Goal: Task Accomplishment & Management: Use online tool/utility

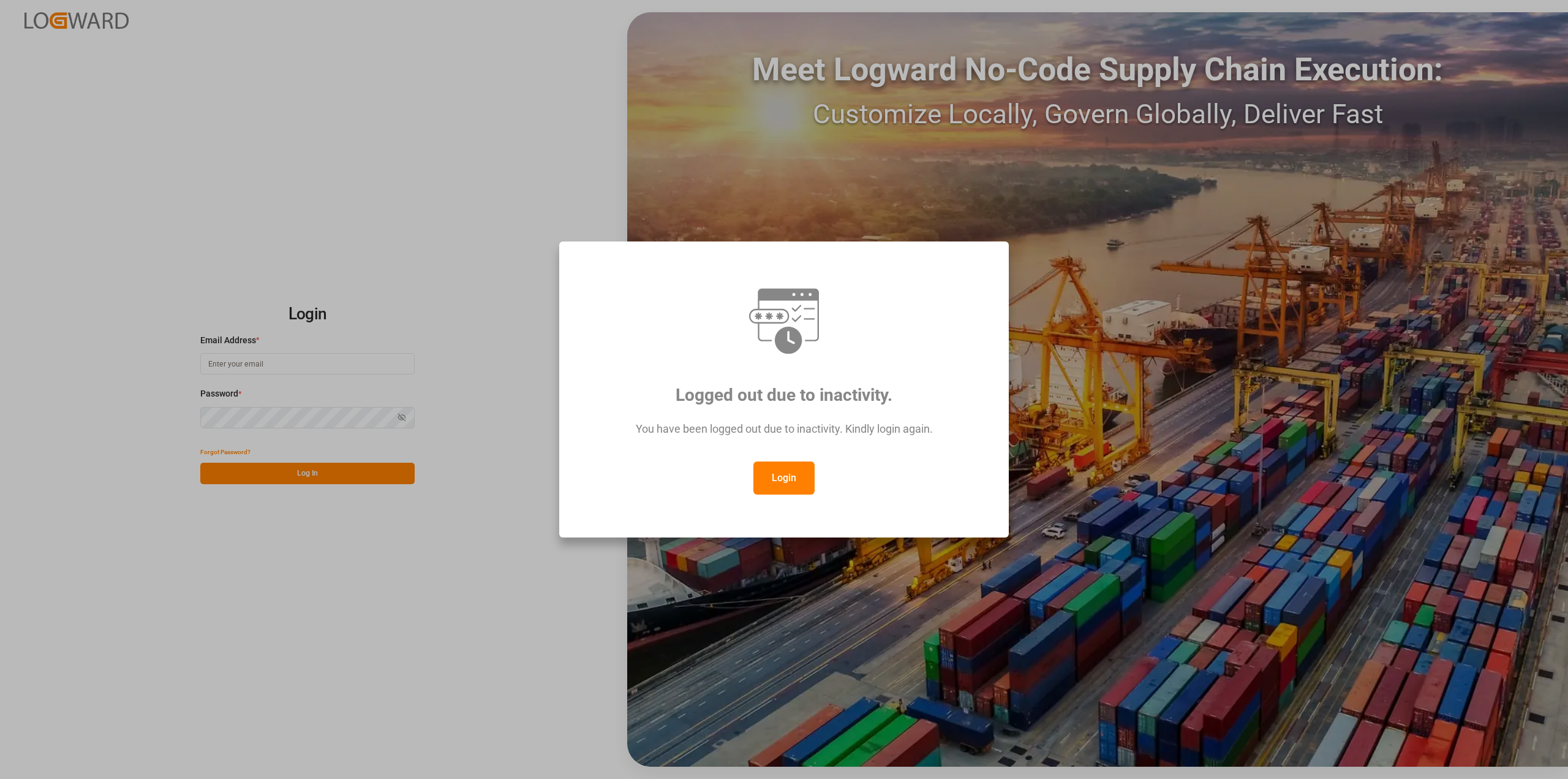
click at [806, 484] on button "Login" at bounding box center [784, 477] width 61 height 33
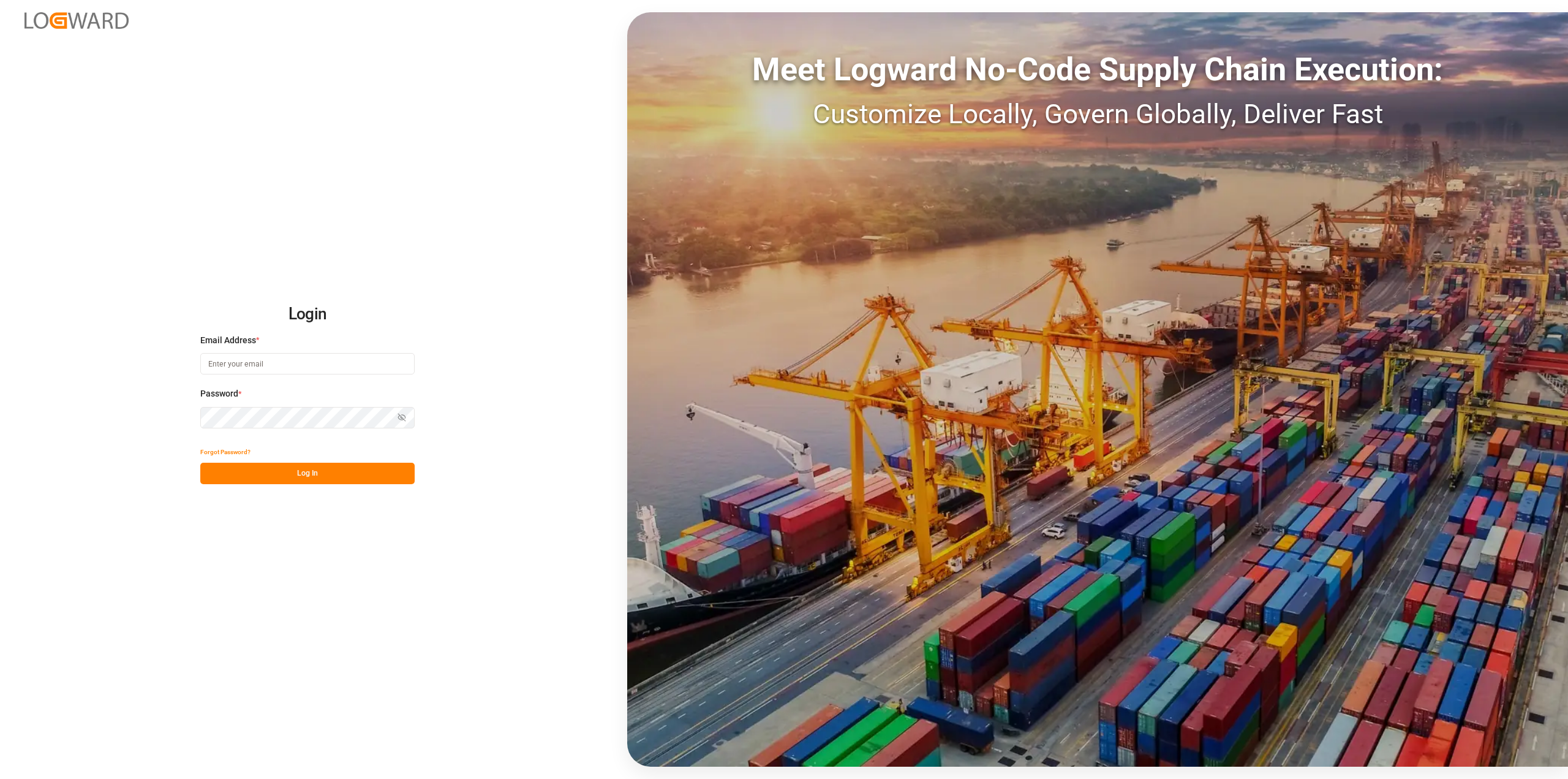
click at [310, 360] on input at bounding box center [307, 363] width 214 height 21
type input "[PERSON_NAME][EMAIL_ADDRESS][PERSON_NAME][DOMAIN_NAME]"
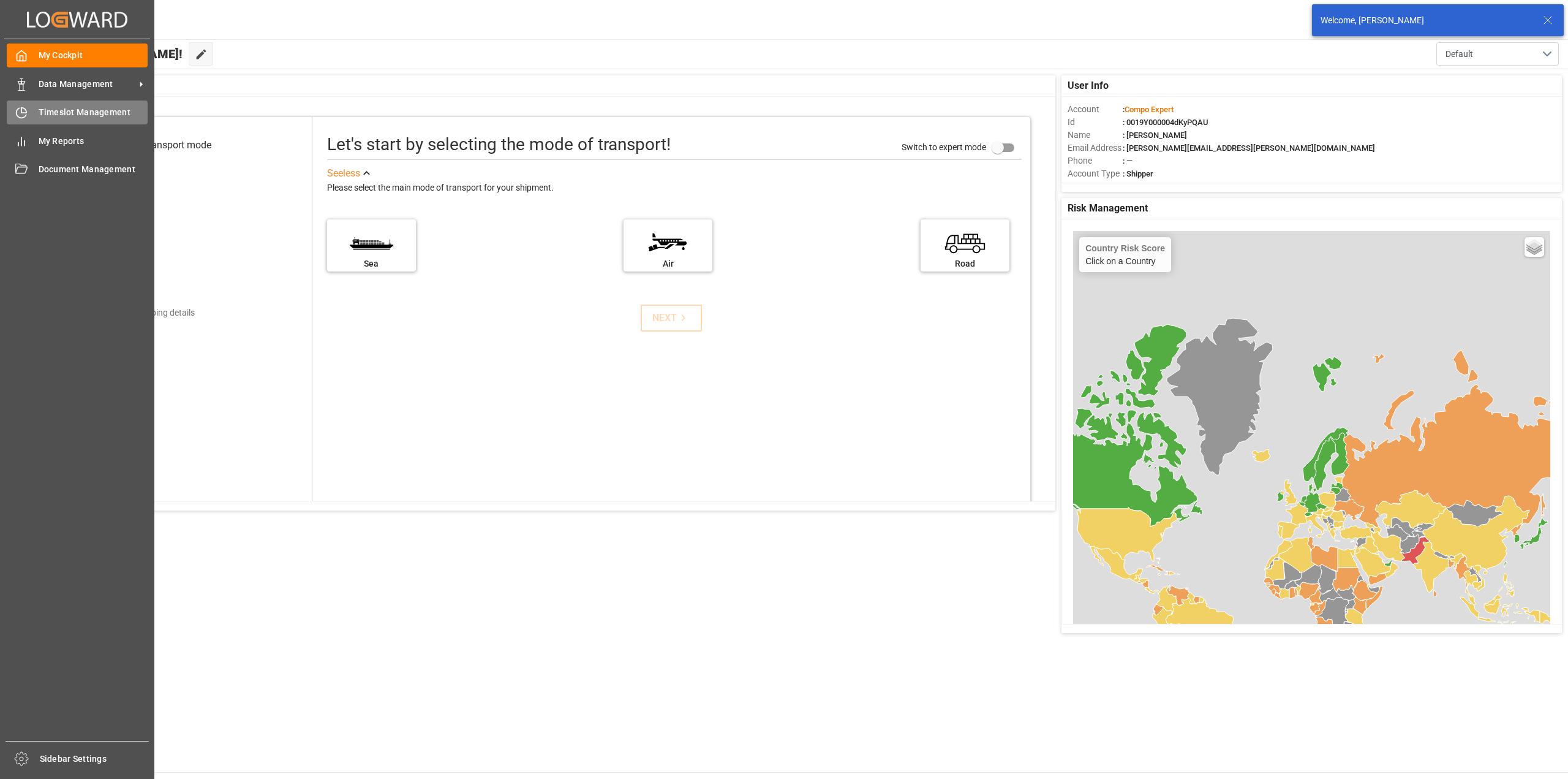
click at [9, 106] on div at bounding box center [17, 113] width 21 height 13
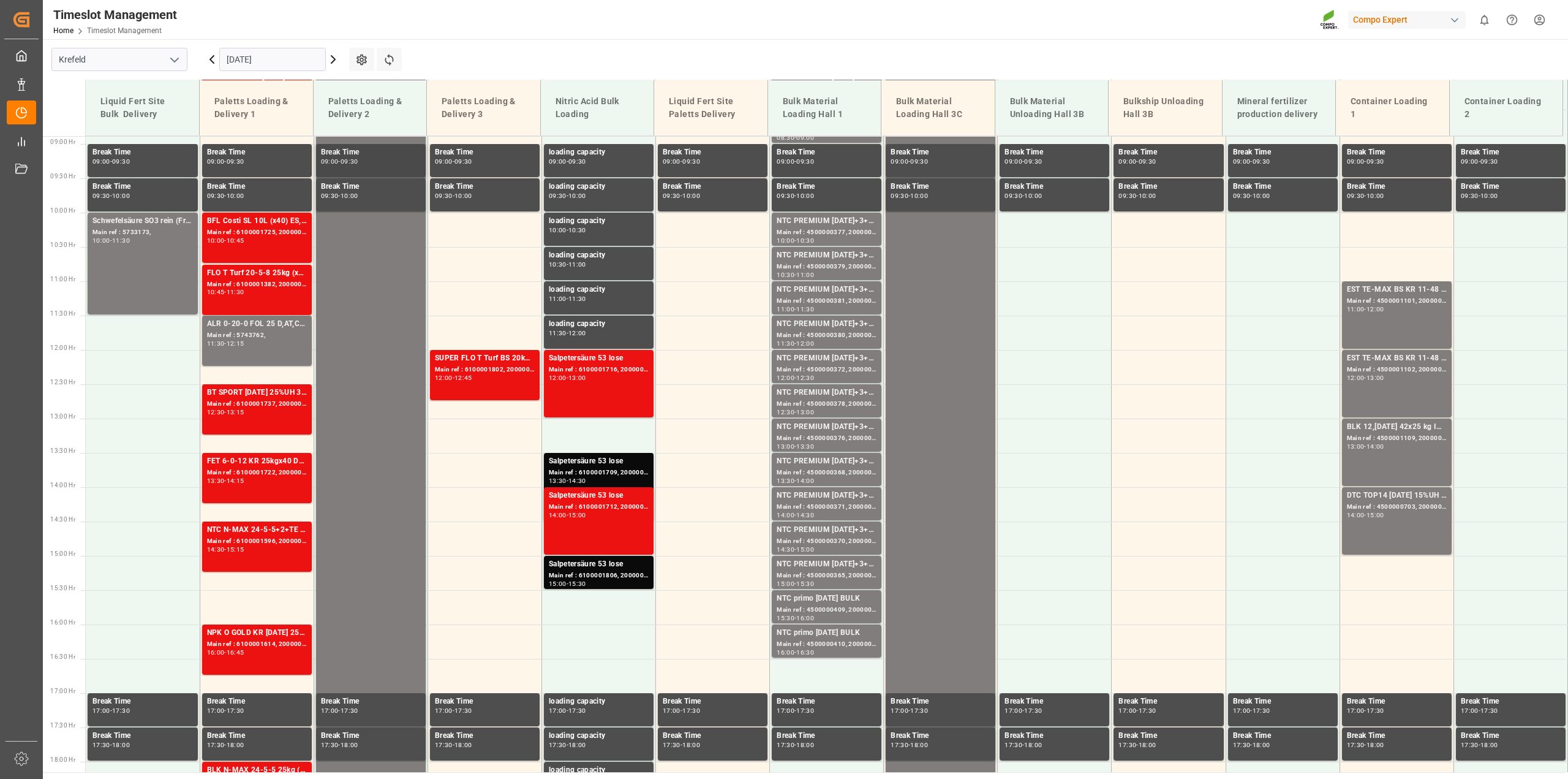
scroll to position [623, 0]
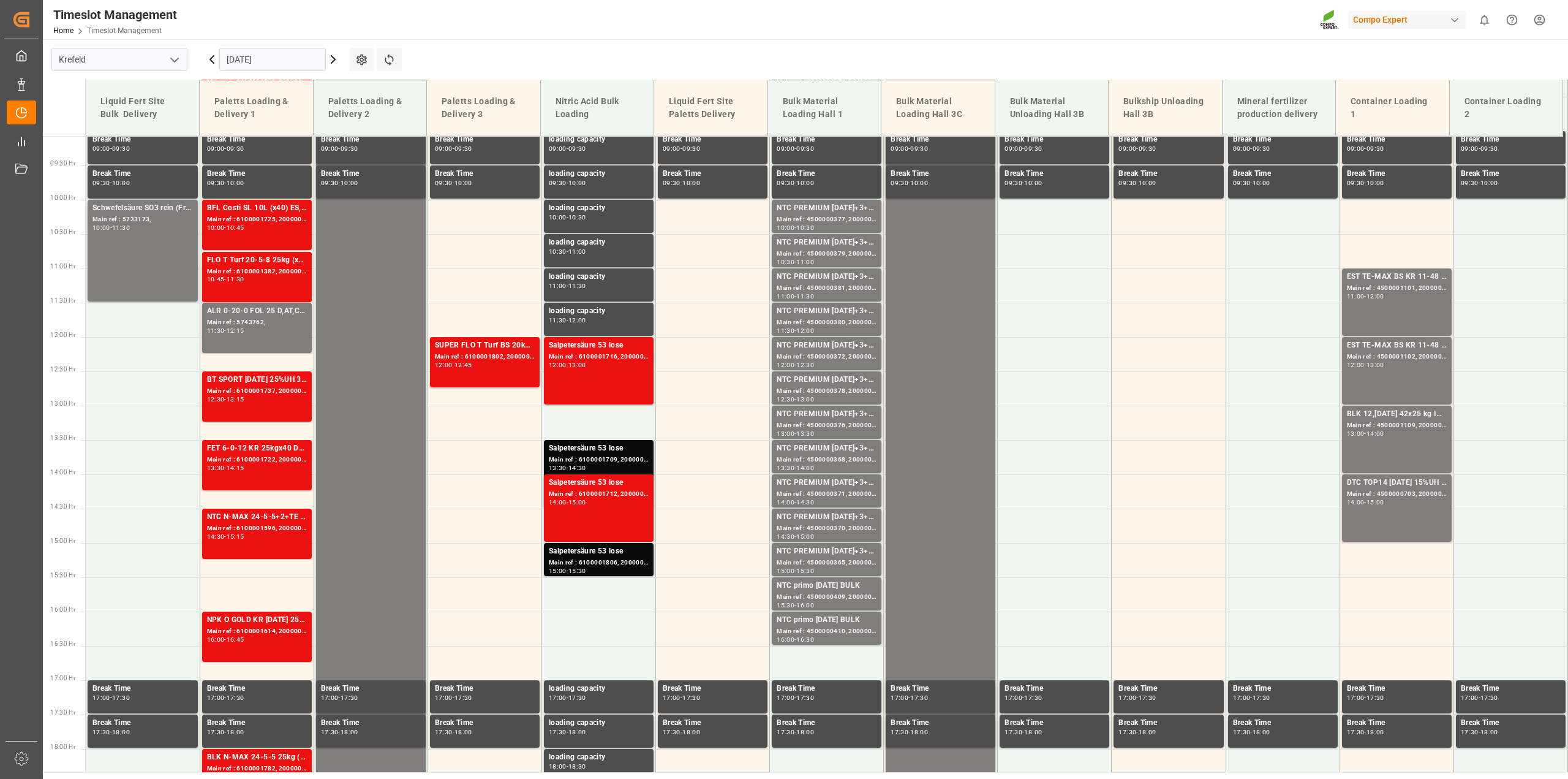
click at [332, 61] on icon at bounding box center [333, 59] width 4 height 7
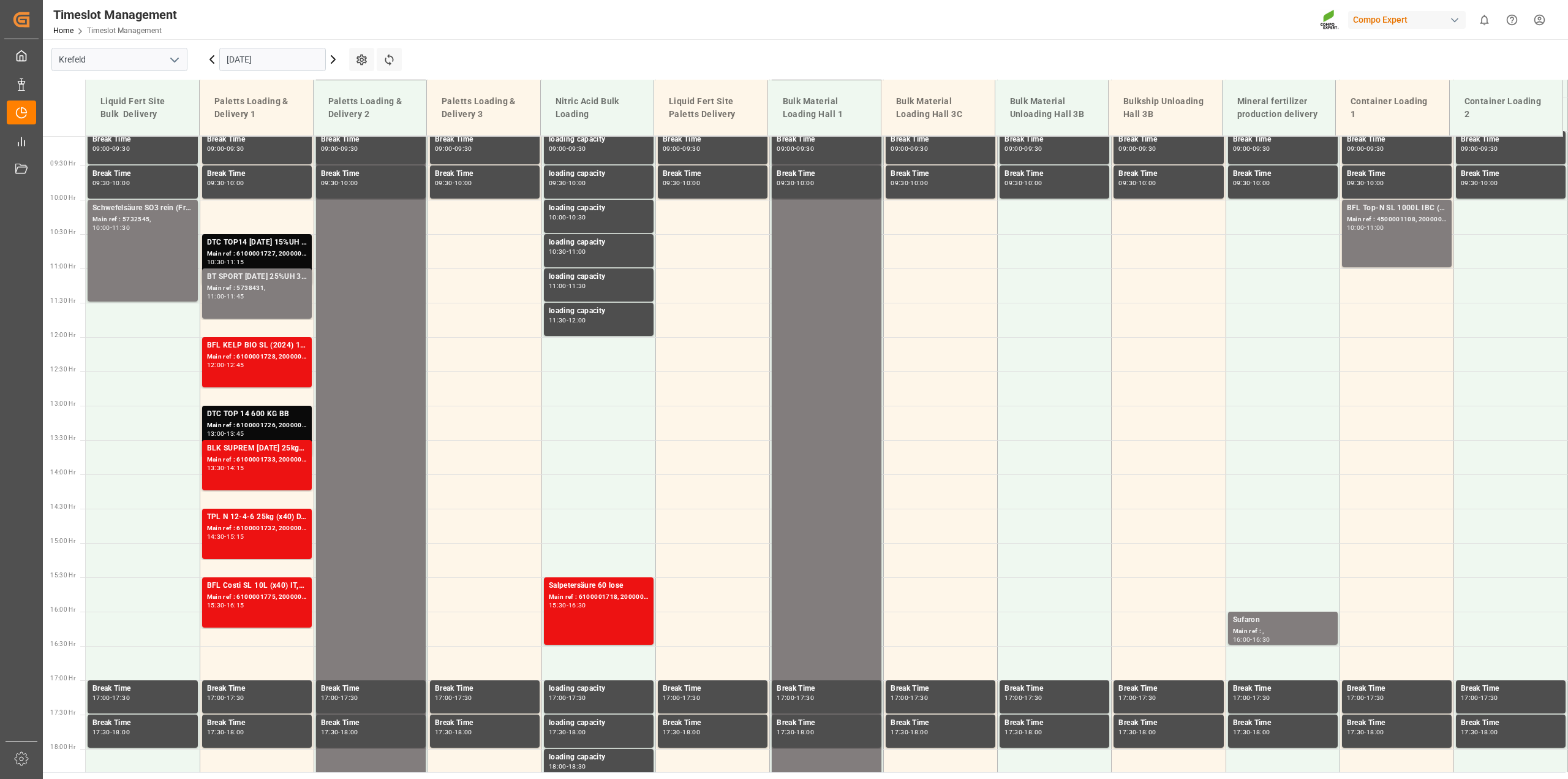
click at [332, 61] on icon at bounding box center [333, 59] width 4 height 7
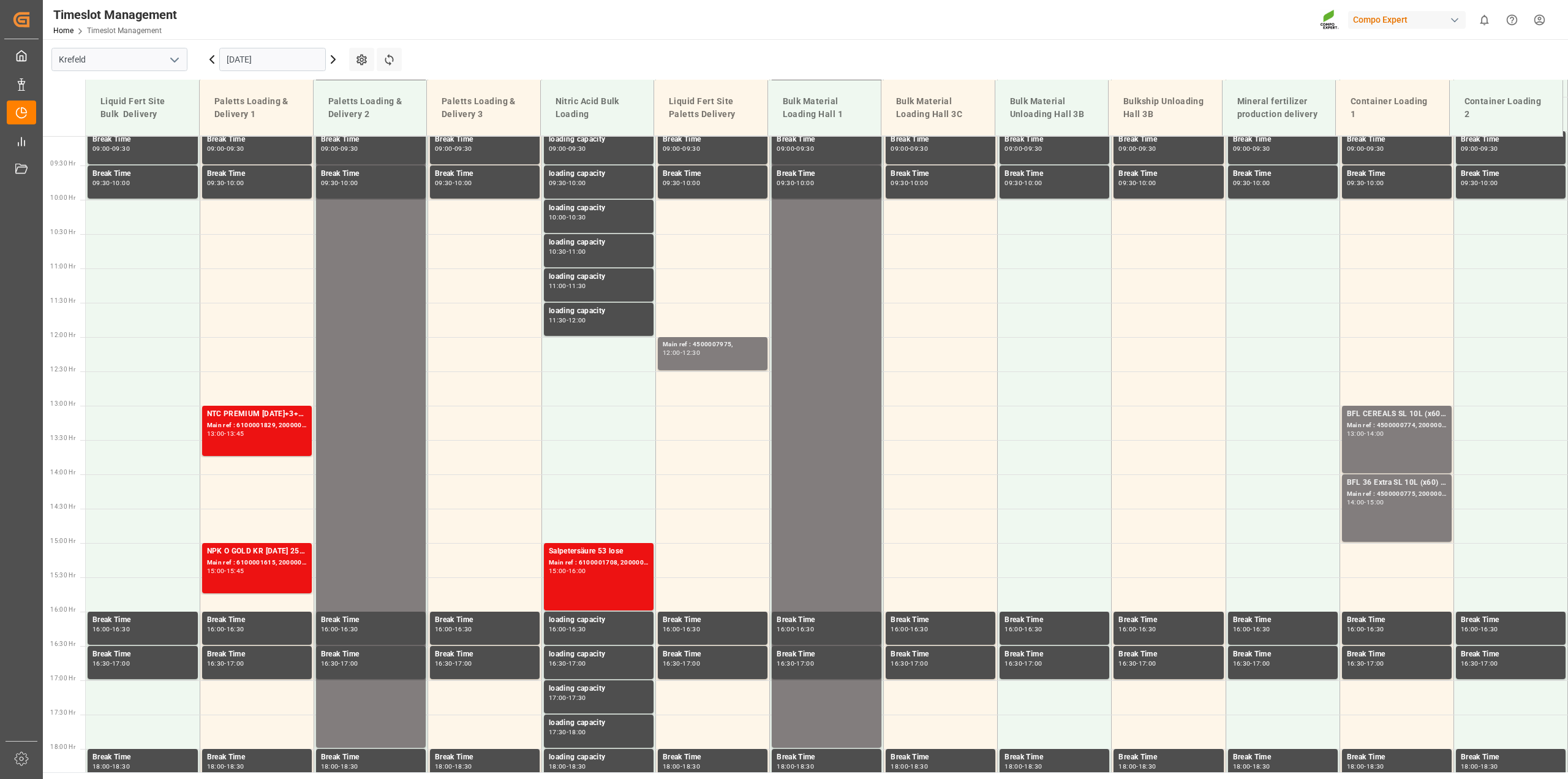
click at [332, 61] on icon at bounding box center [333, 59] width 4 height 7
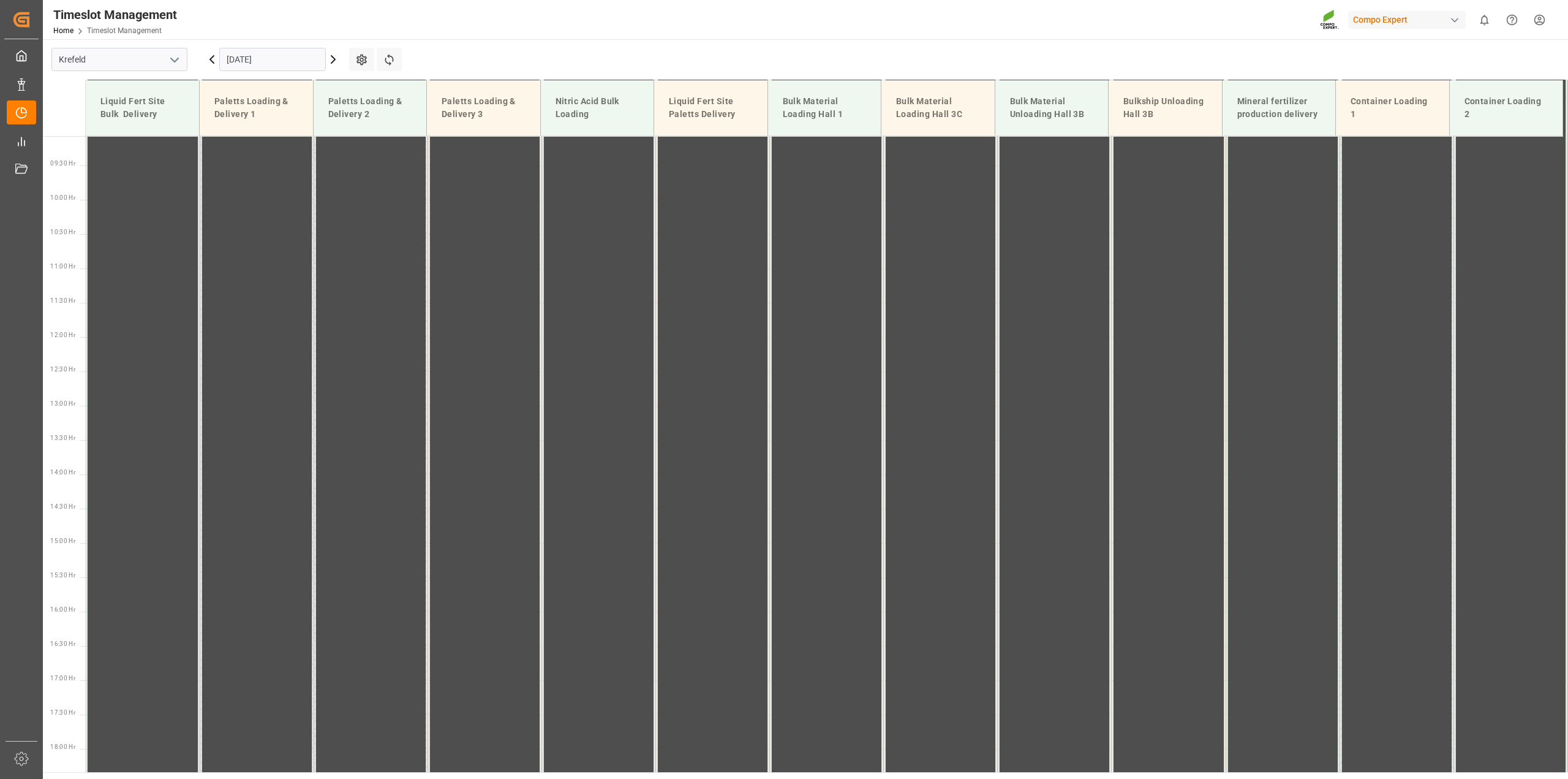
click at [332, 61] on icon at bounding box center [333, 59] width 4 height 7
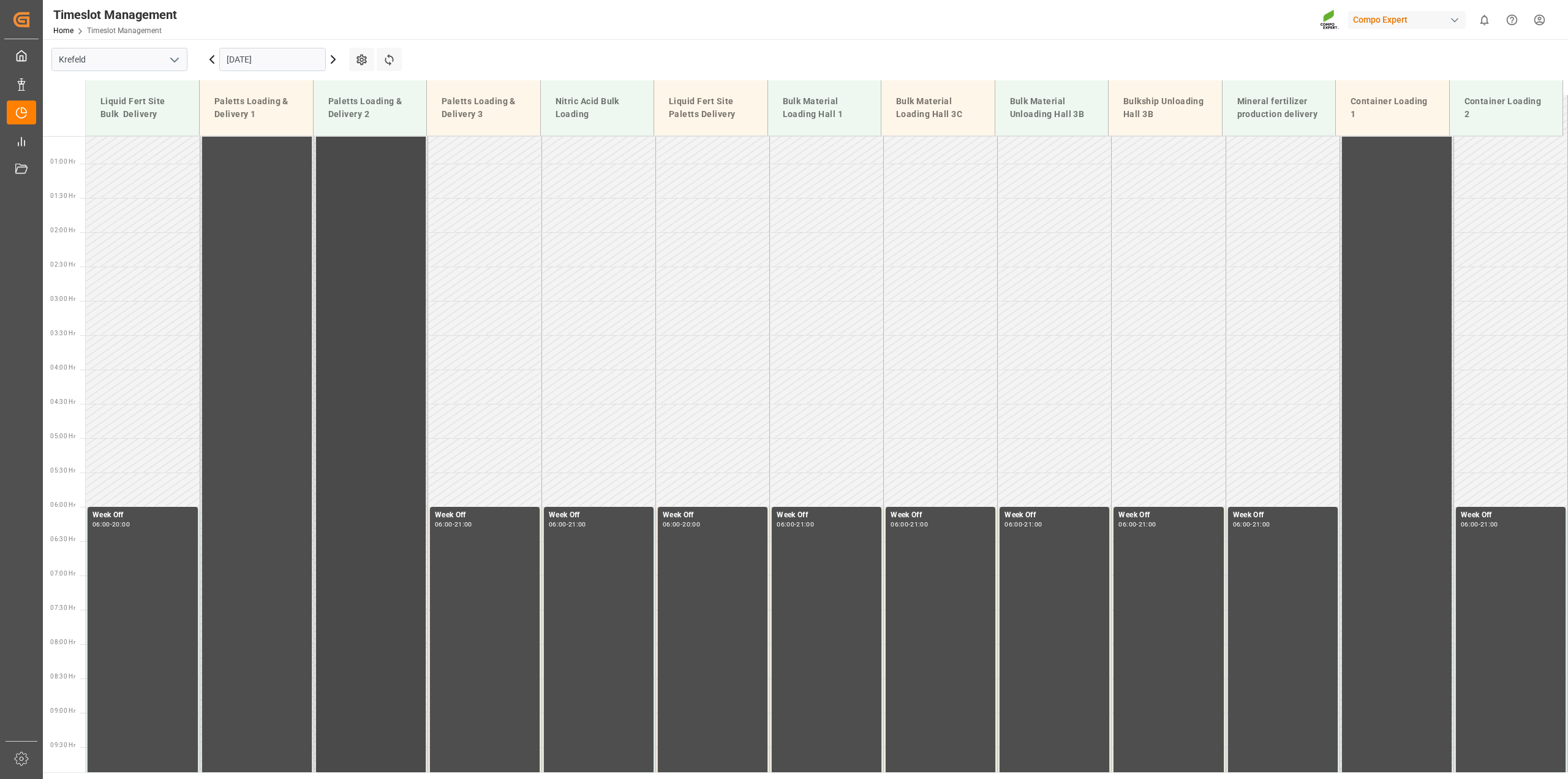
scroll to position [0, 0]
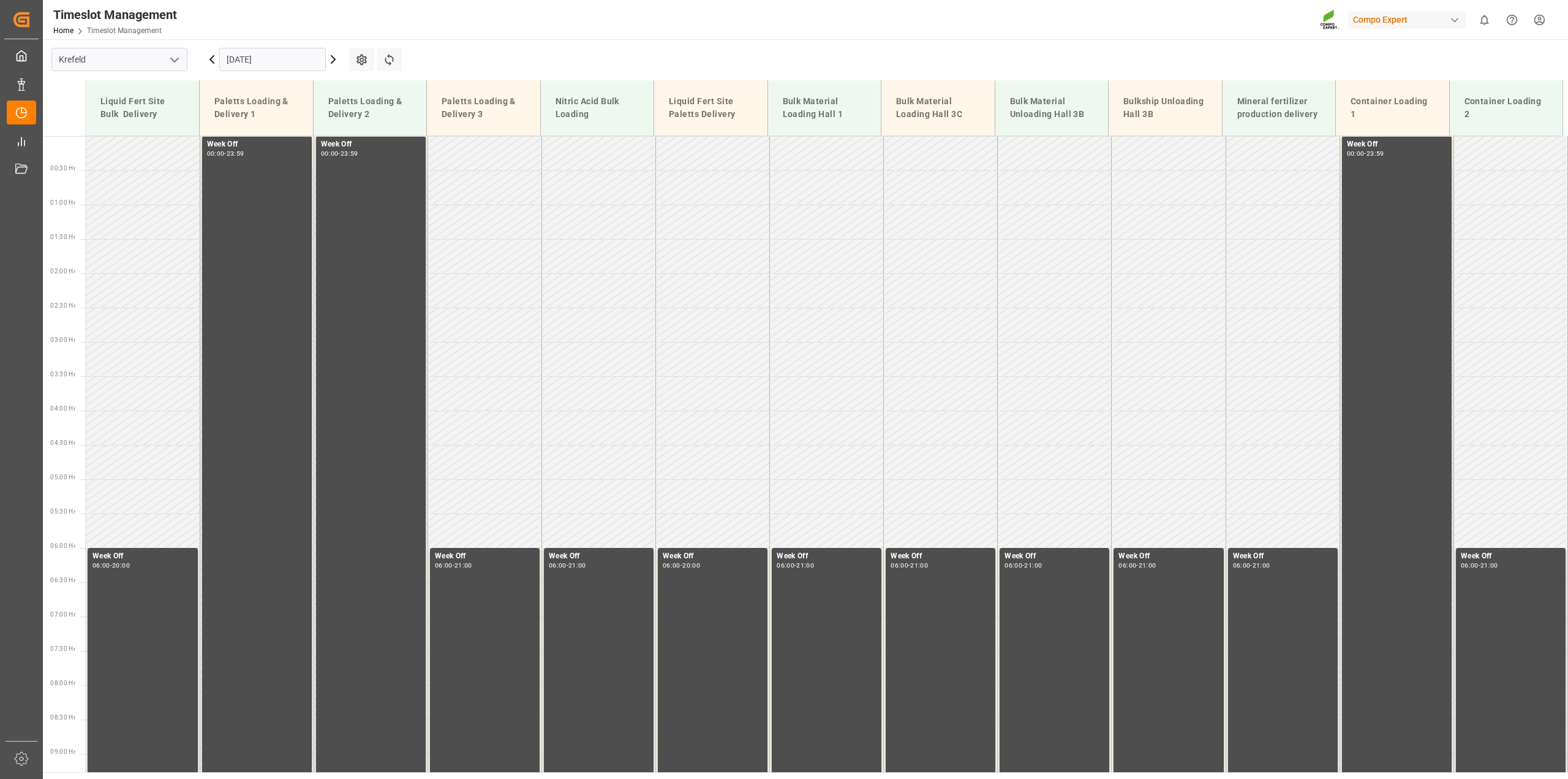
click at [329, 56] on icon at bounding box center [333, 59] width 15 height 15
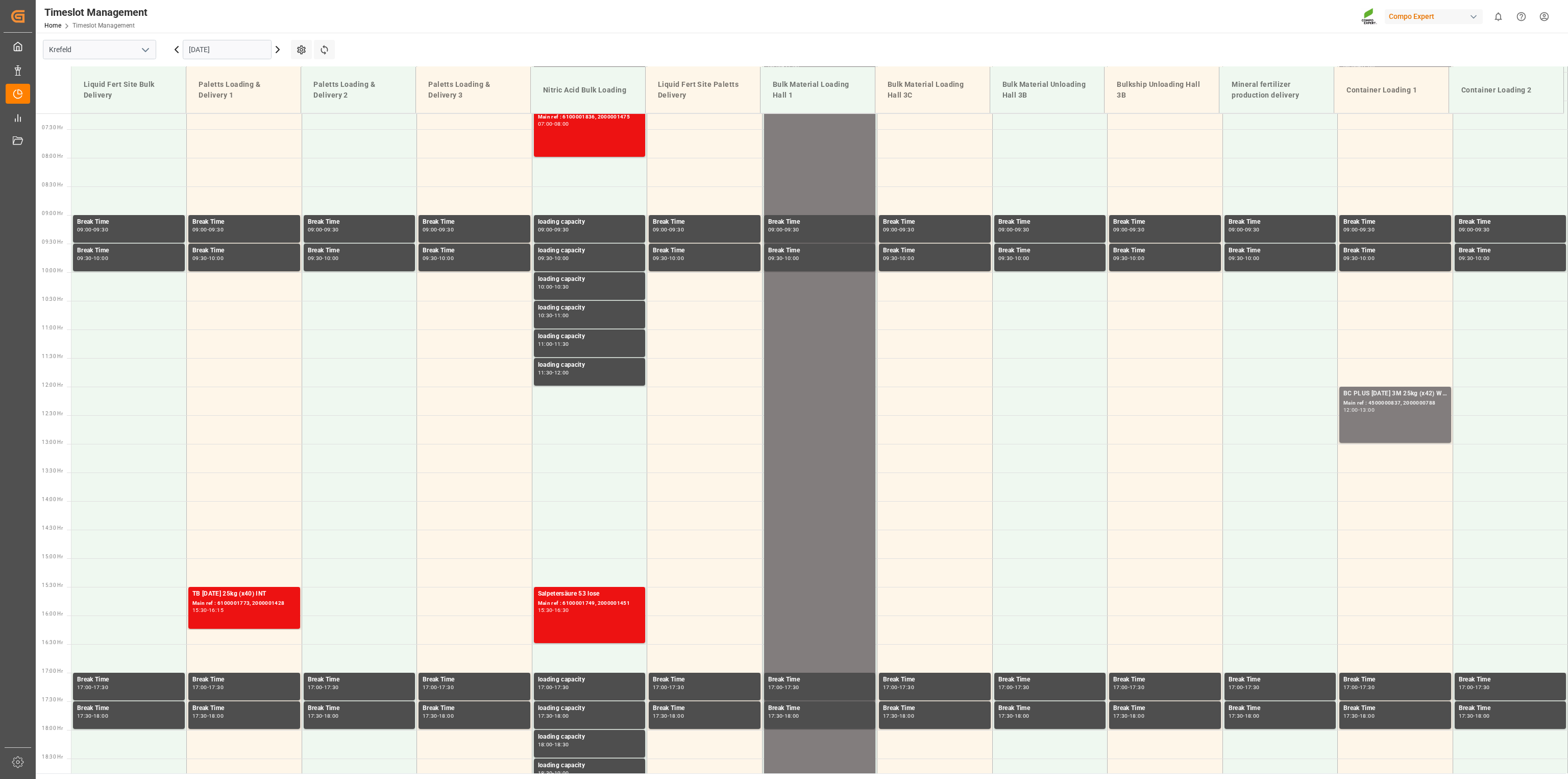
scroll to position [289, 0]
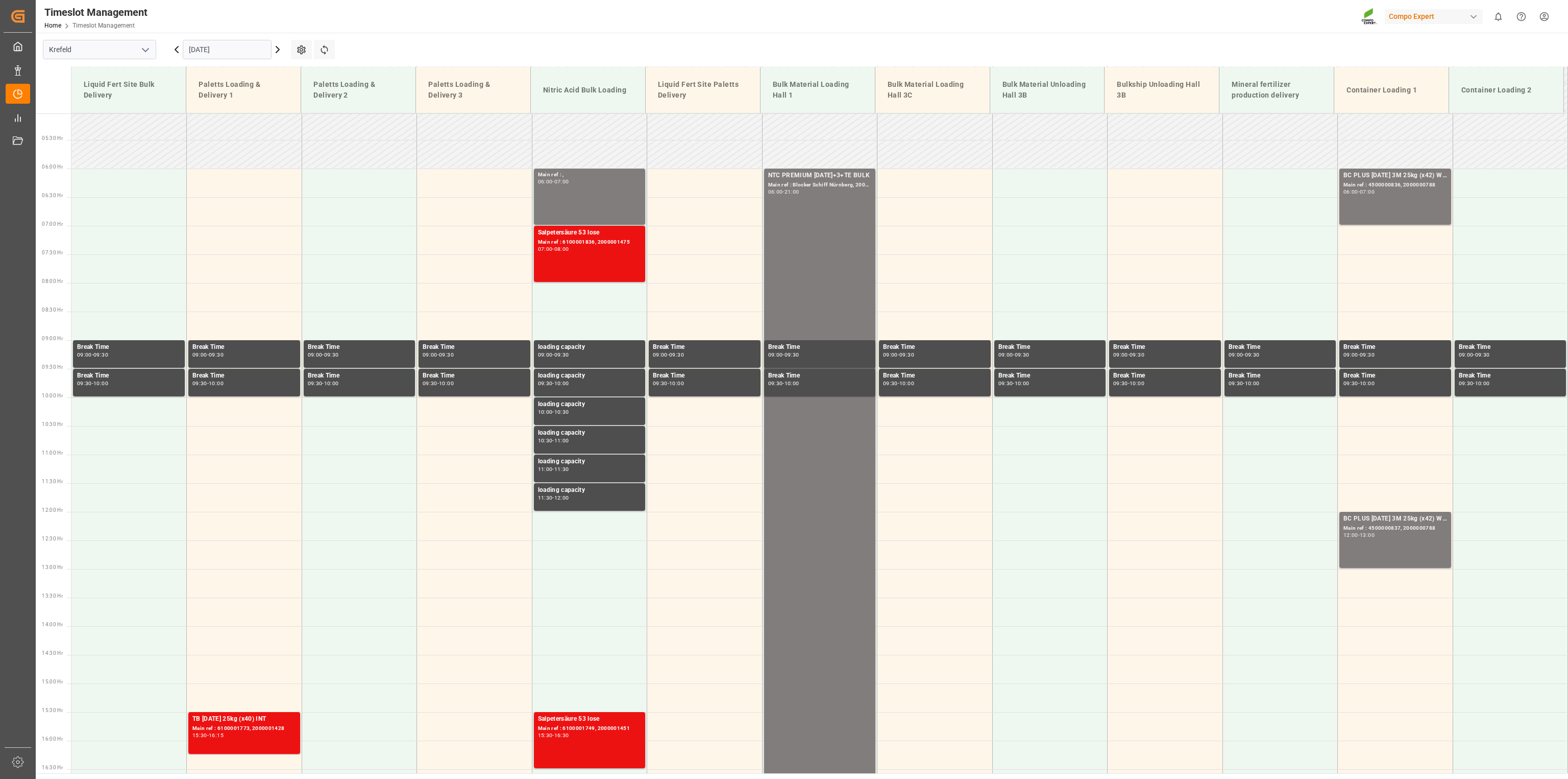
click at [278, 51] on icon at bounding box center [278, 49] width 3 height 6
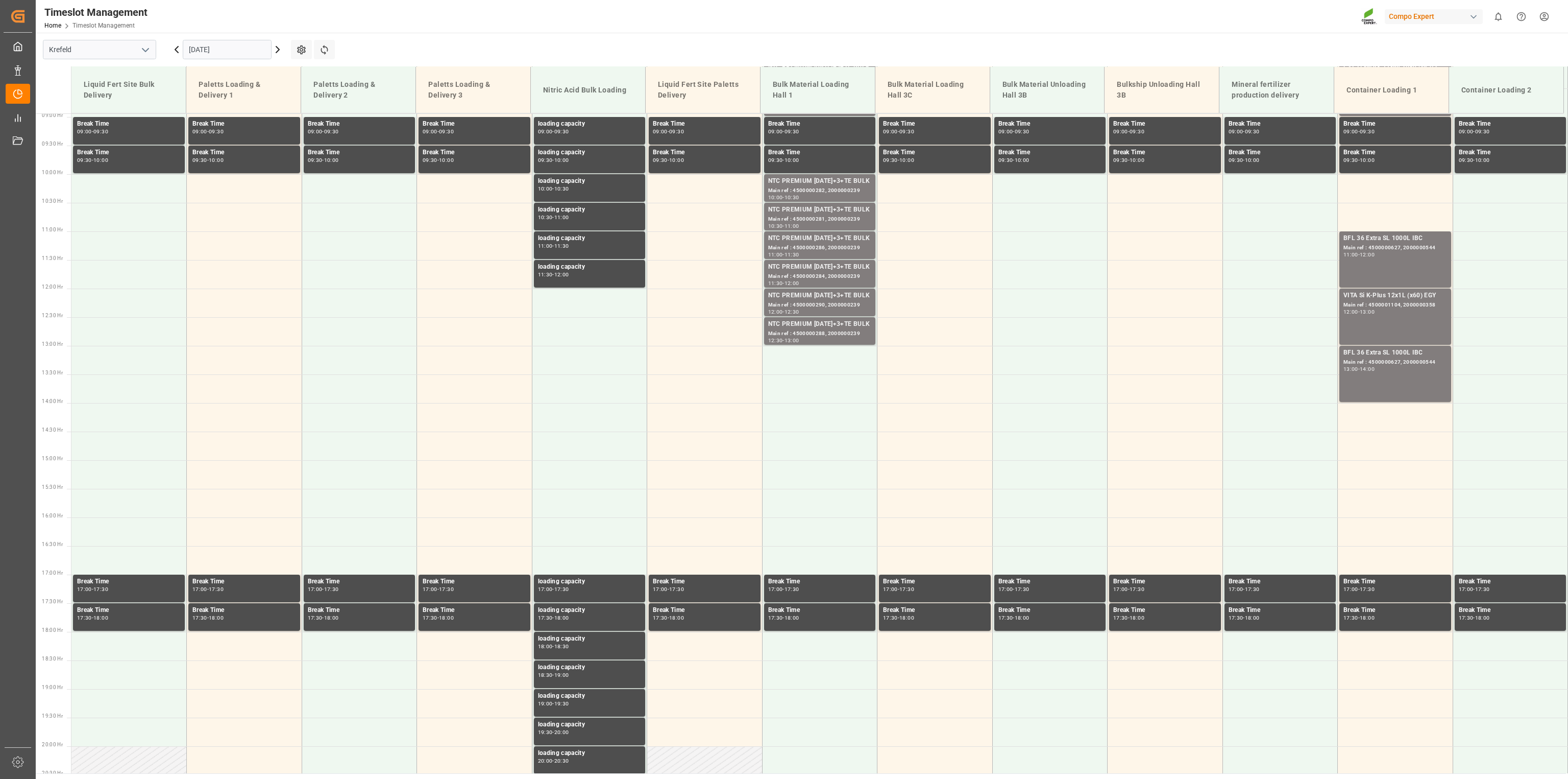
scroll to position [520, 0]
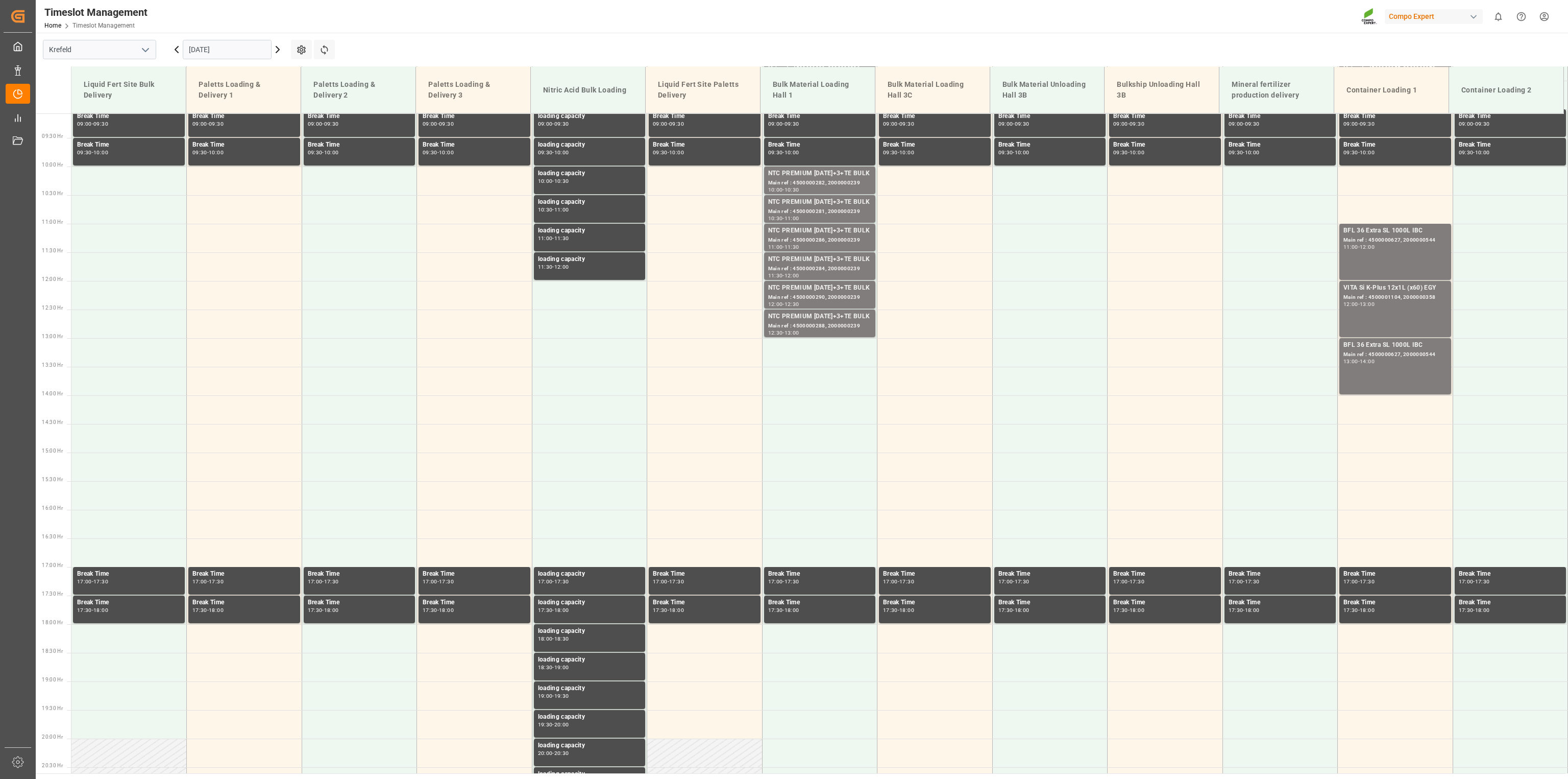
click at [278, 51] on icon at bounding box center [278, 49] width 3 height 6
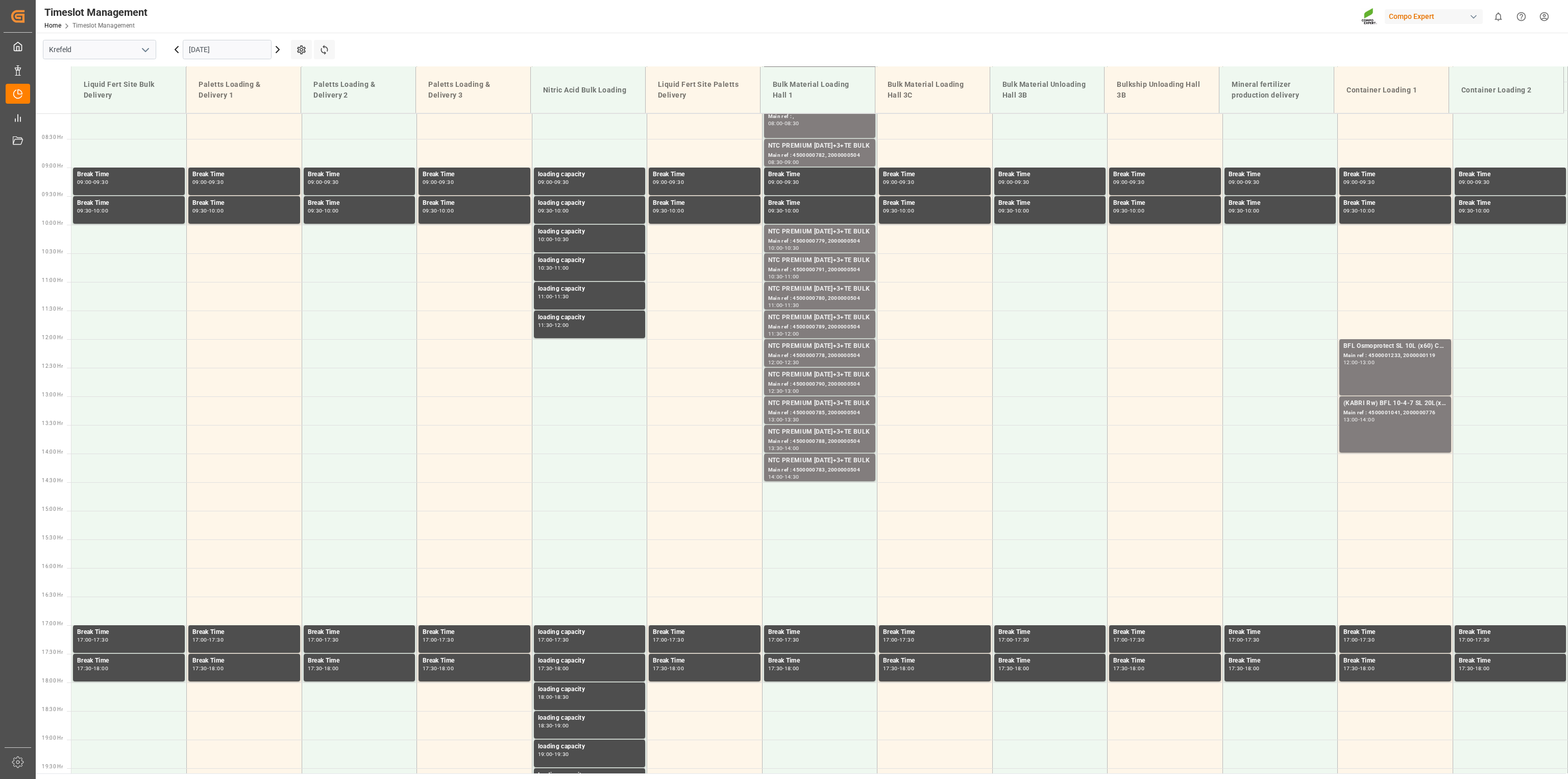
scroll to position [512, 0]
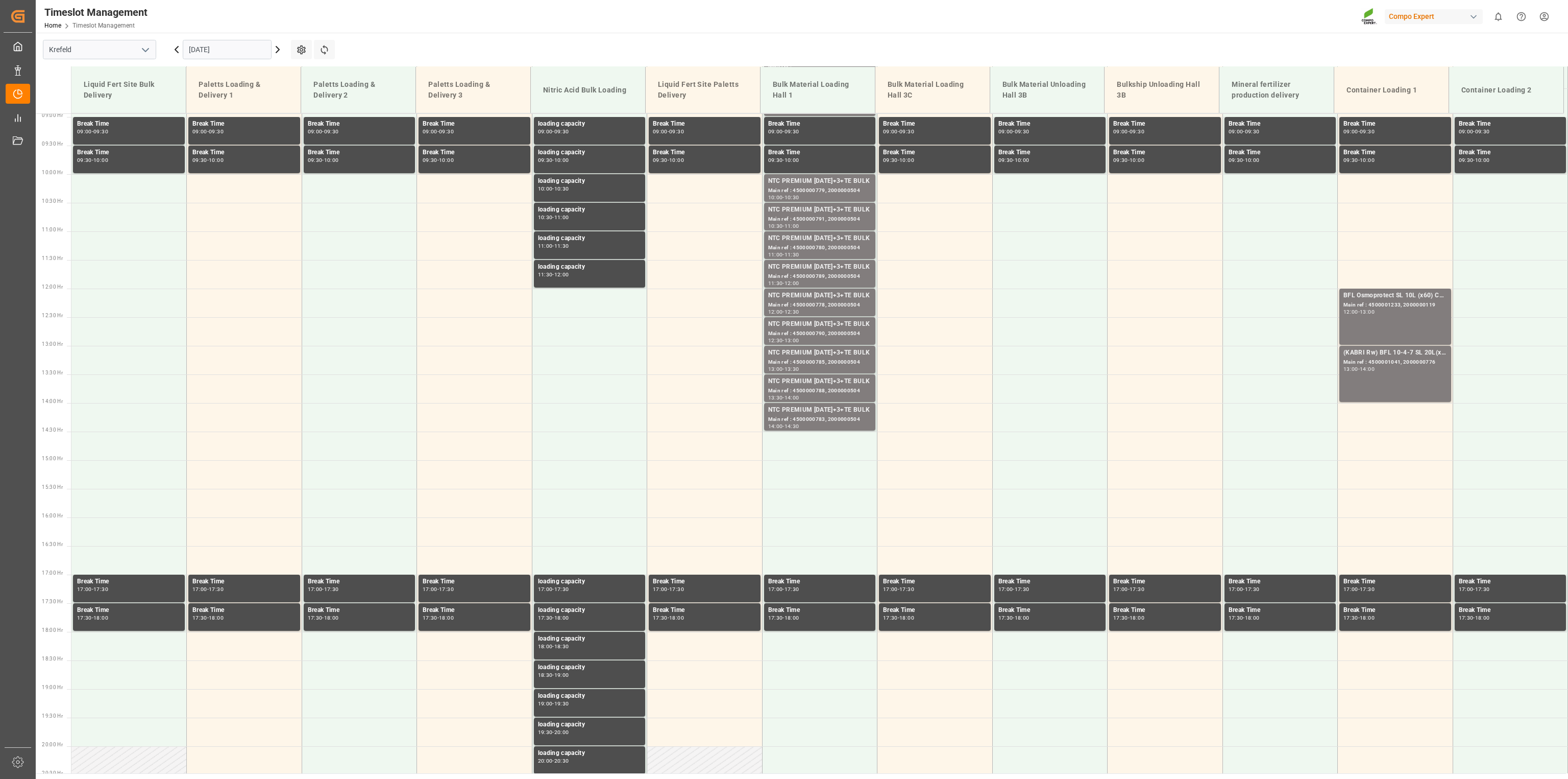
click at [278, 51] on icon at bounding box center [278, 49] width 3 height 6
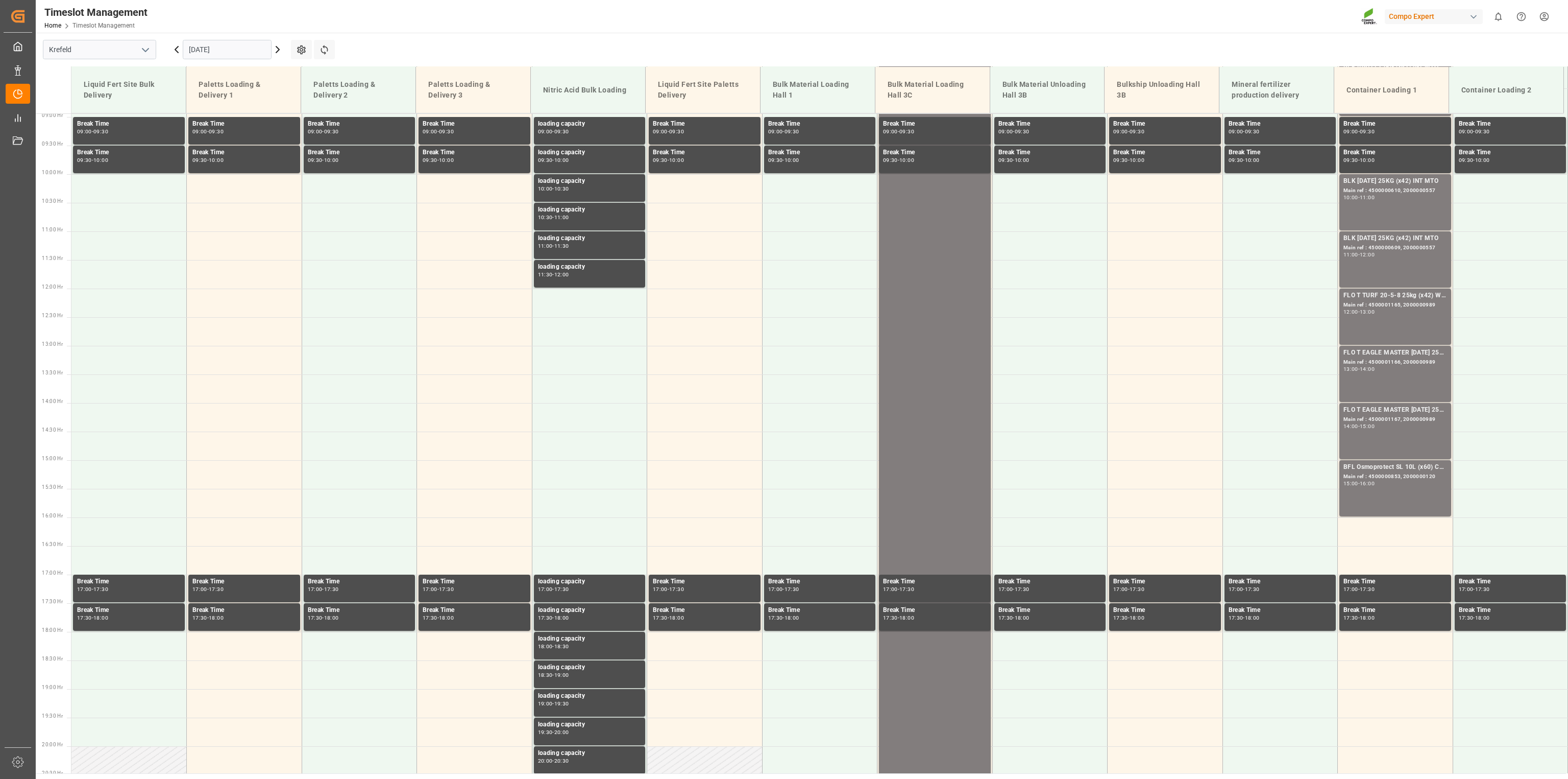
scroll to position [520, 0]
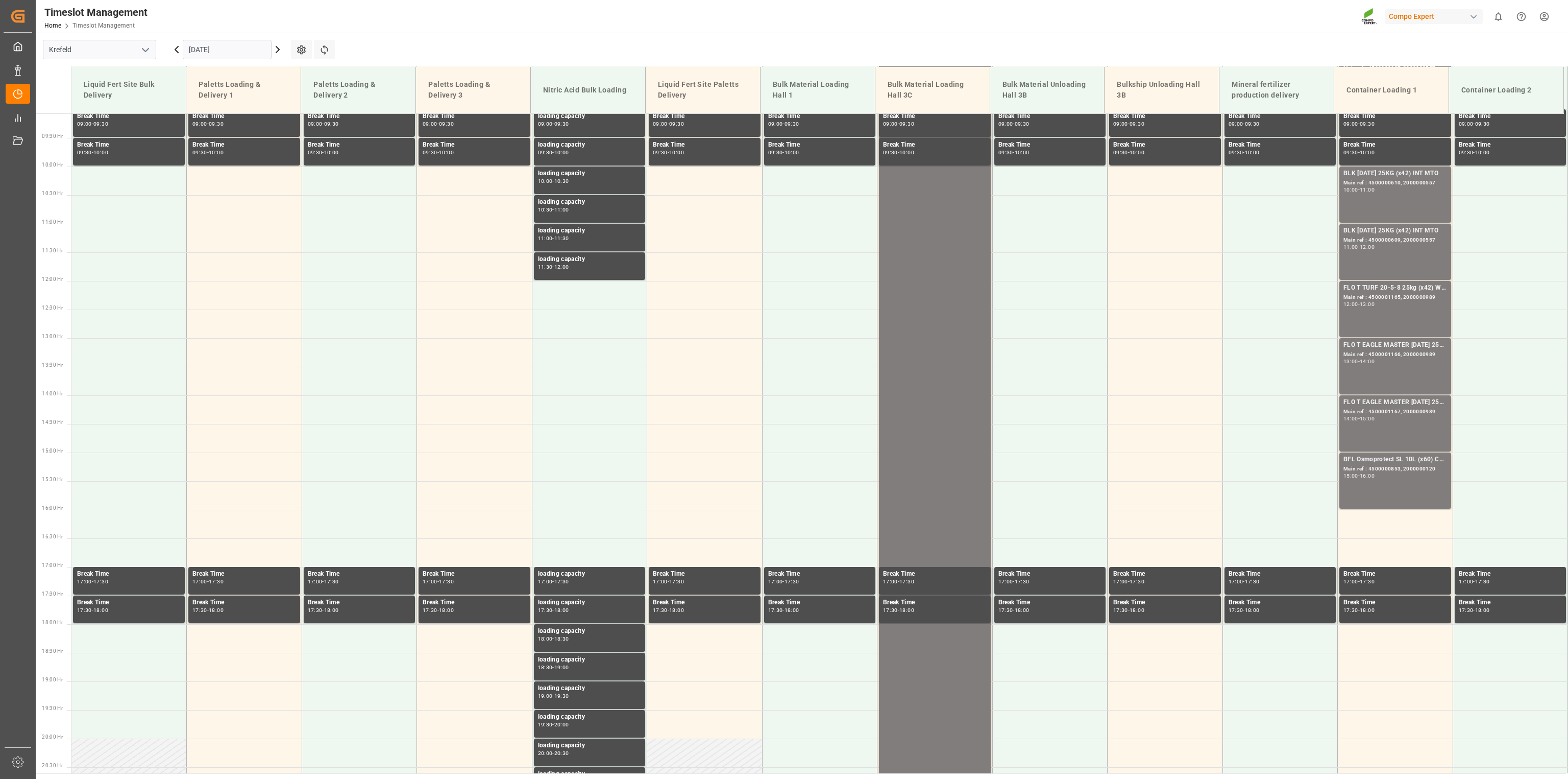
click at [278, 51] on icon at bounding box center [278, 49] width 3 height 6
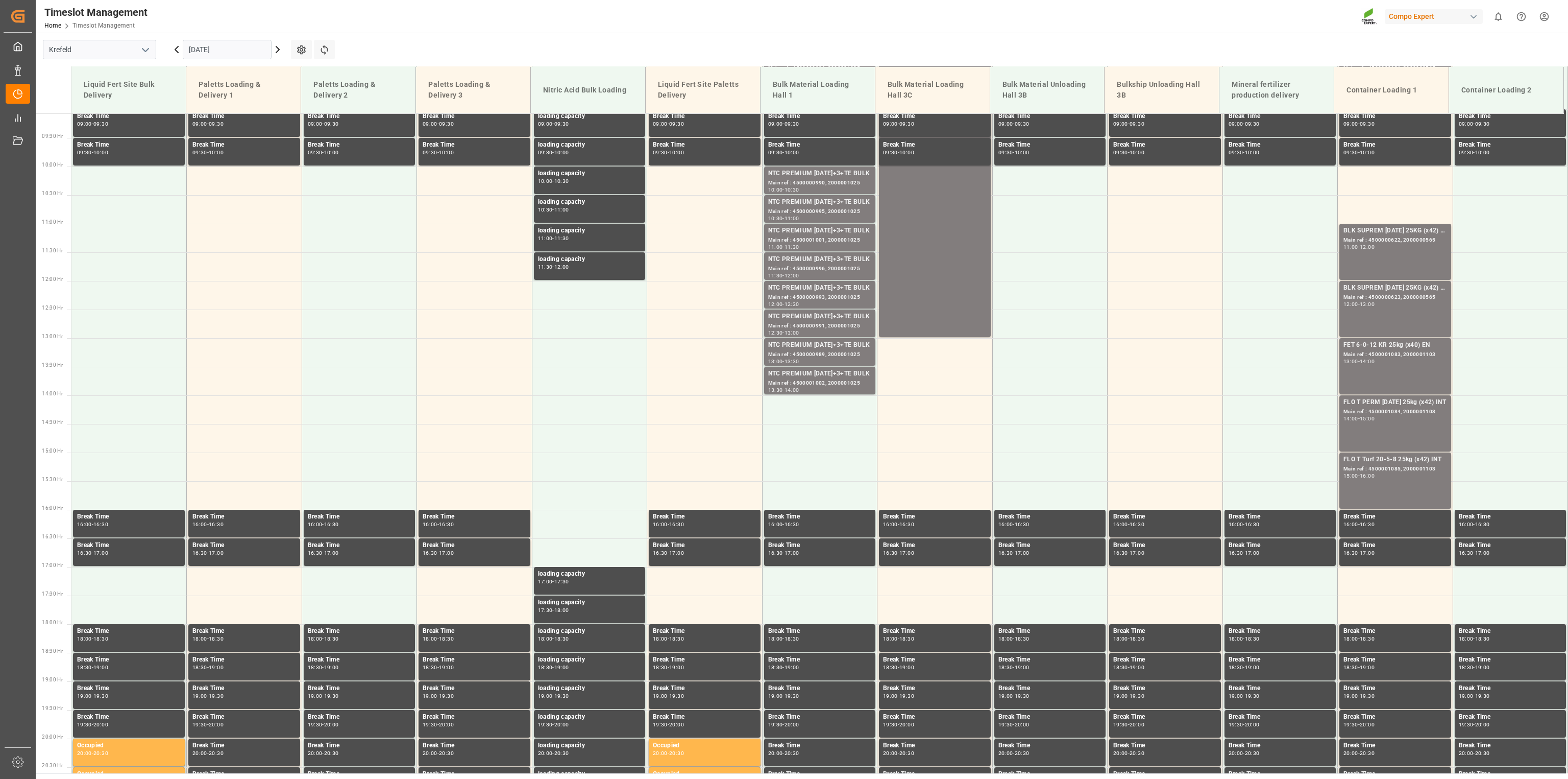
click at [278, 51] on icon at bounding box center [278, 49] width 3 height 6
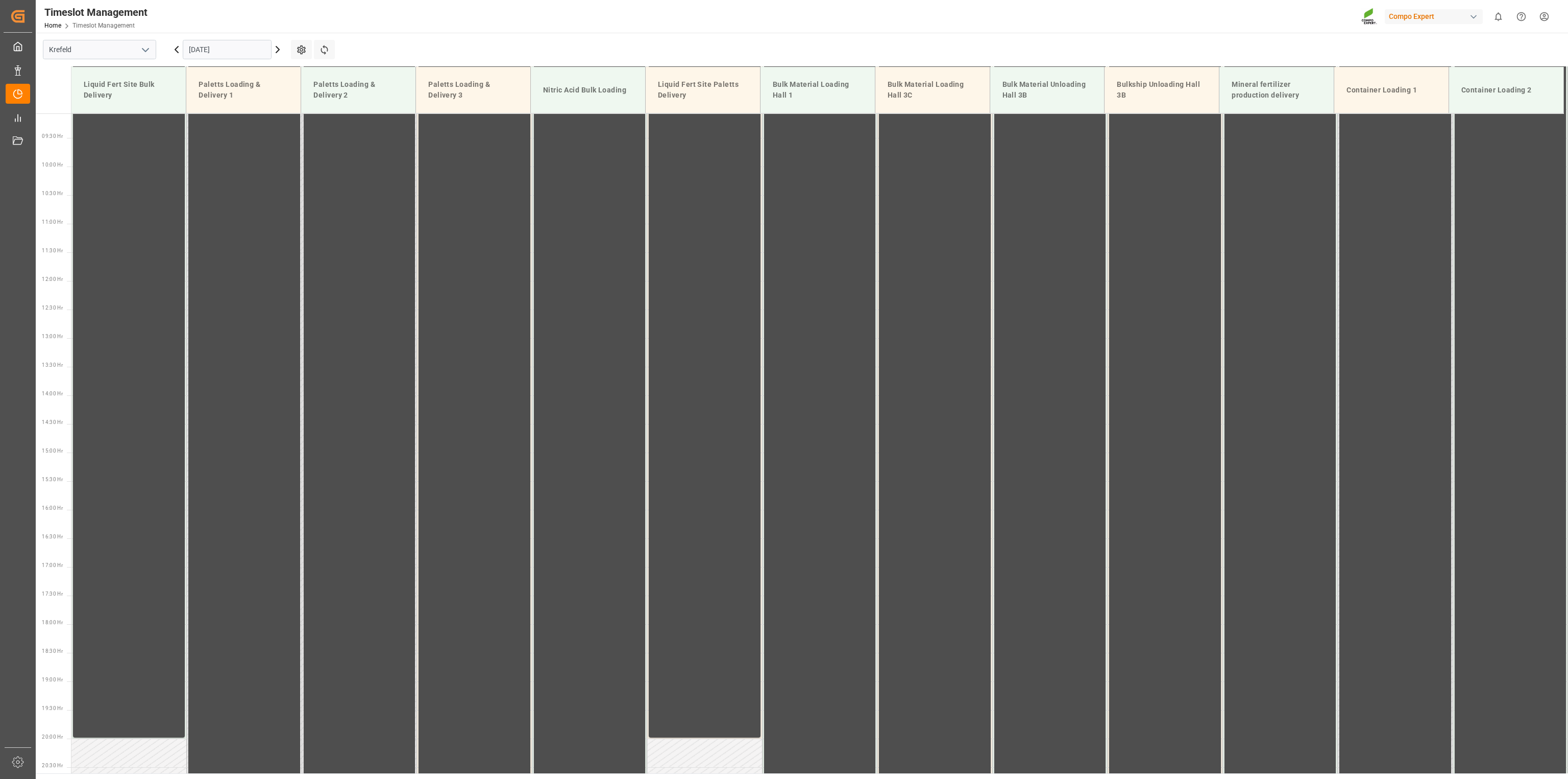
click at [278, 51] on icon at bounding box center [278, 49] width 3 height 6
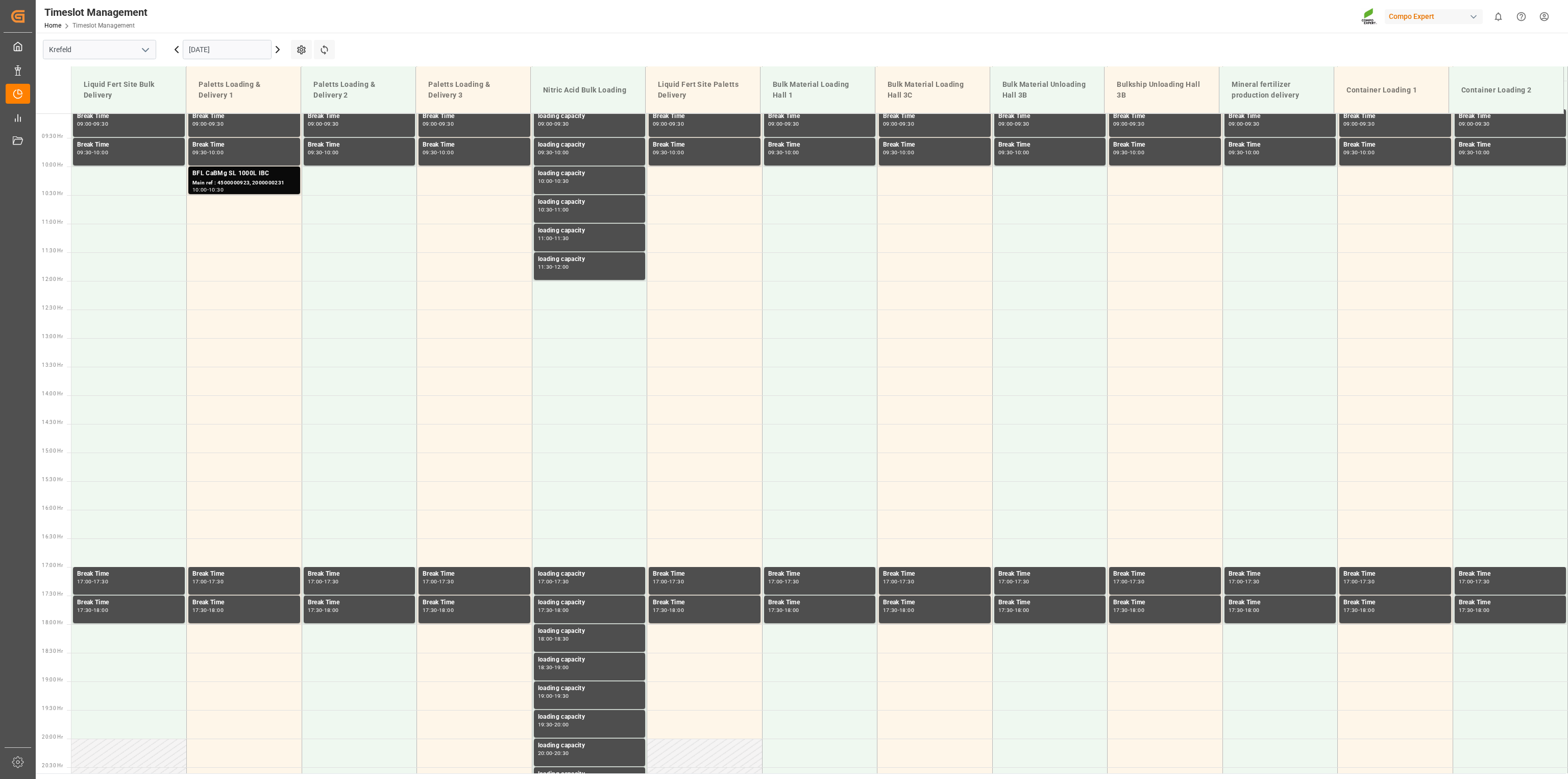
click at [278, 51] on icon at bounding box center [278, 49] width 3 height 6
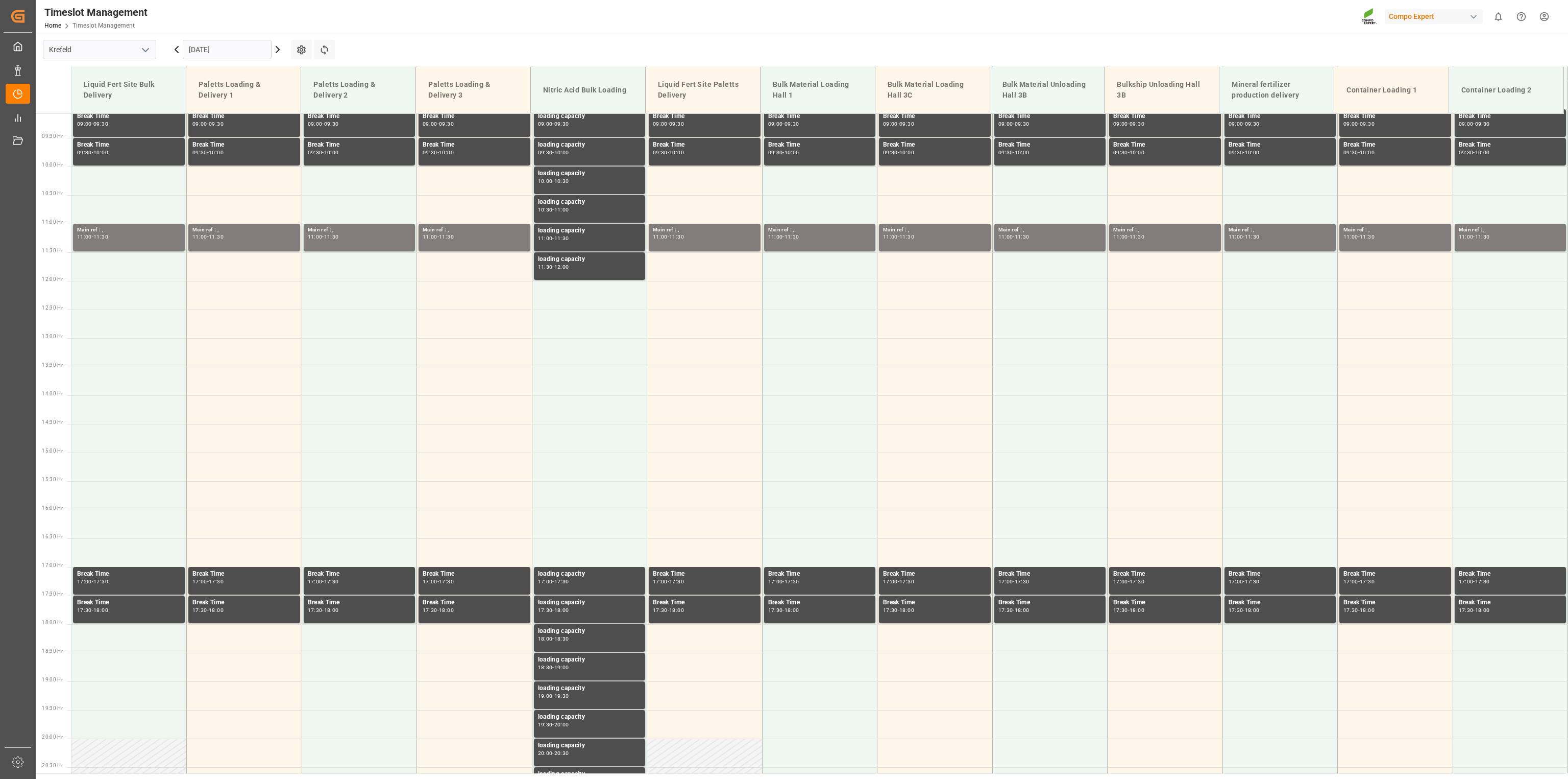
click at [278, 51] on icon at bounding box center [278, 49] width 3 height 6
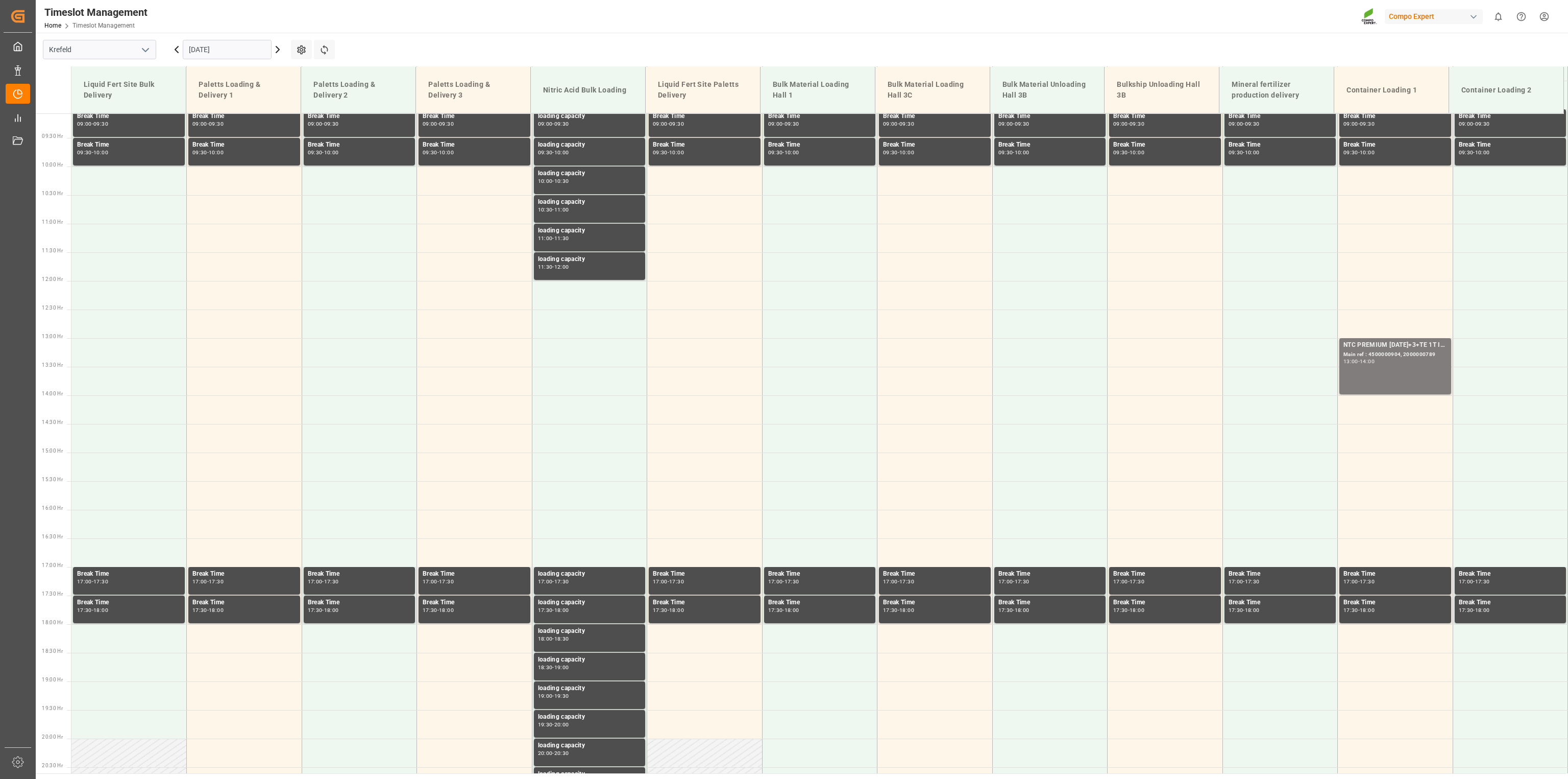
click at [278, 51] on icon at bounding box center [278, 49] width 3 height 6
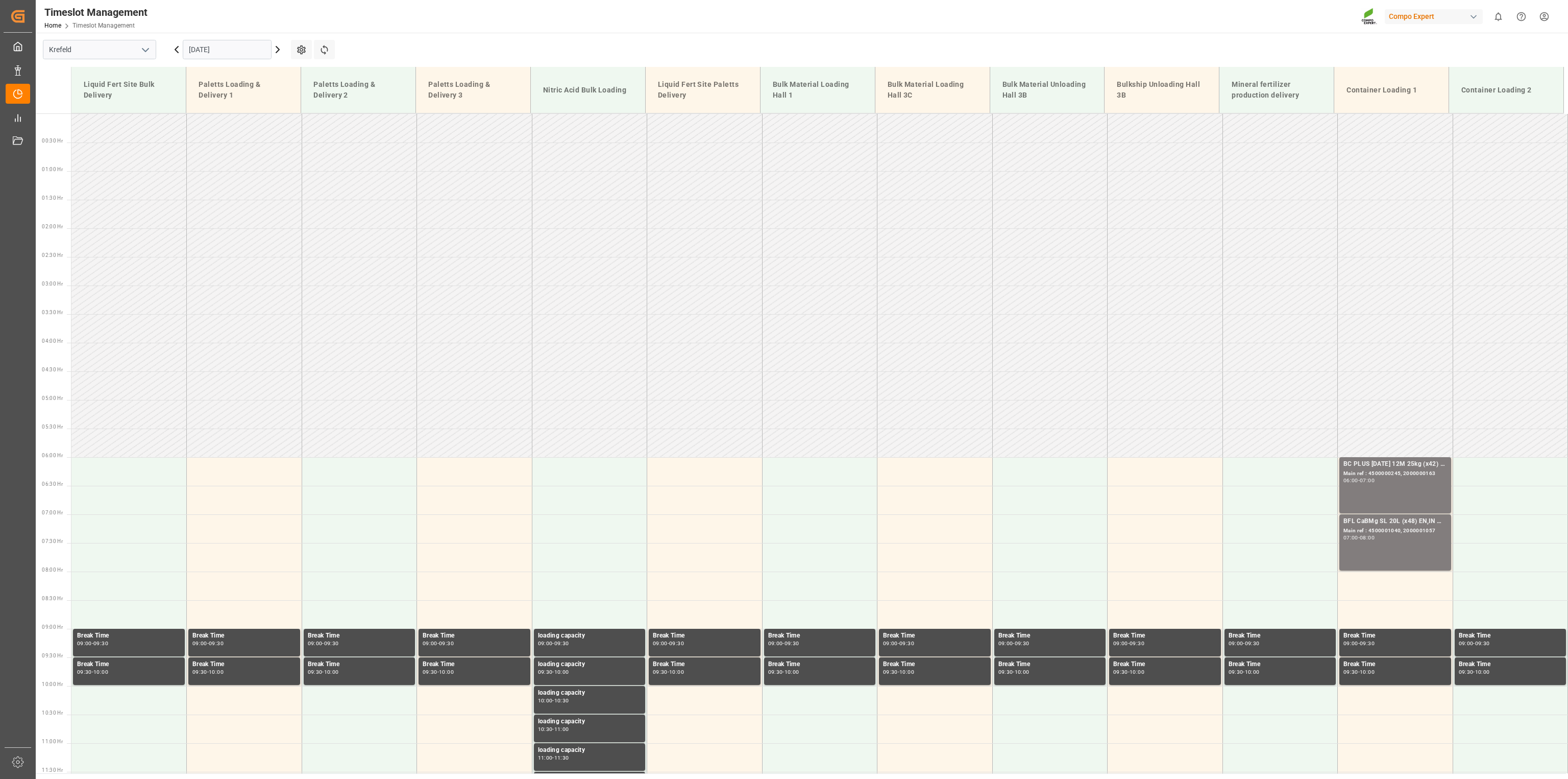
scroll to position [247, 0]
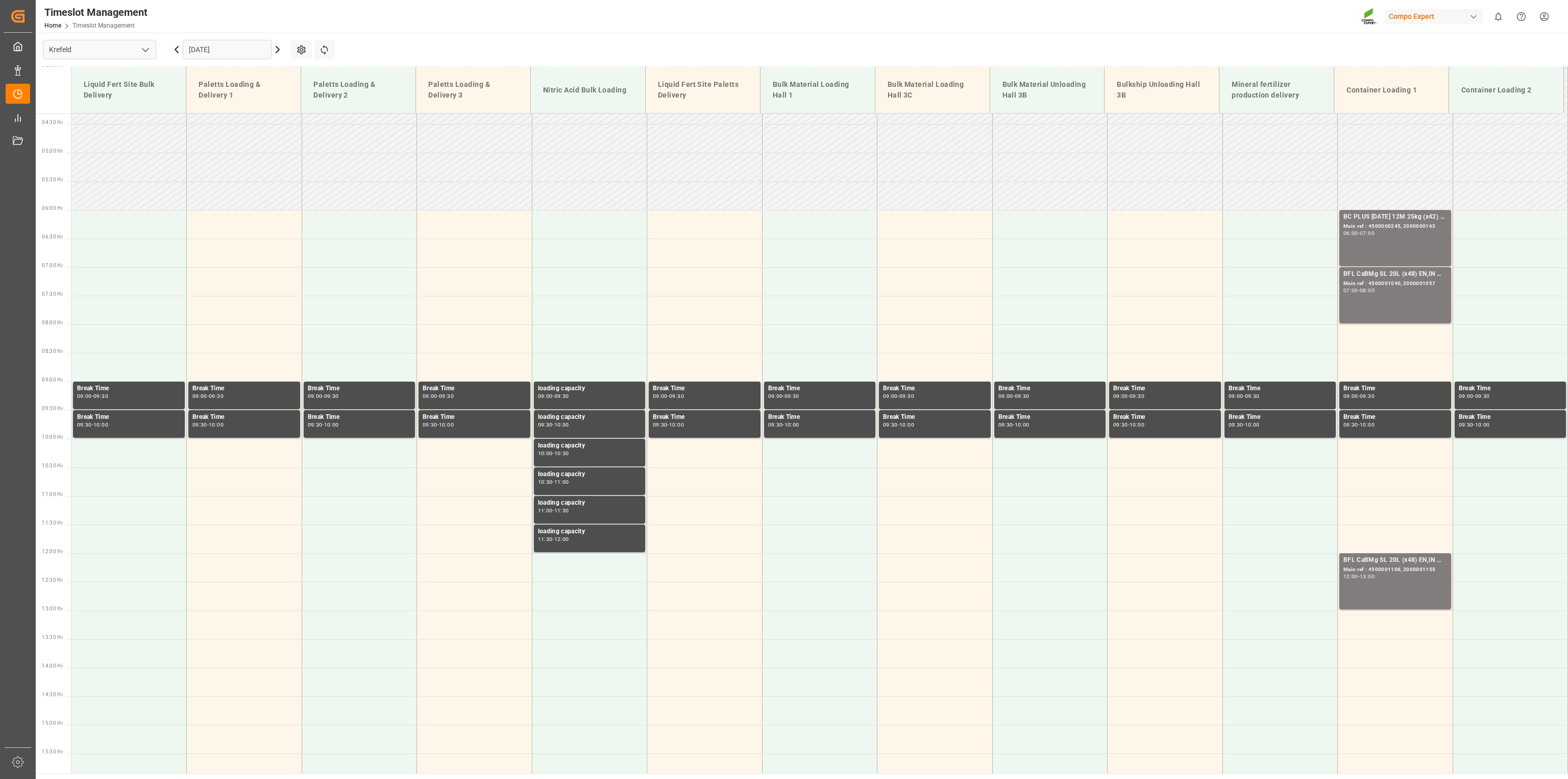
click at [278, 51] on icon at bounding box center [278, 49] width 3 height 6
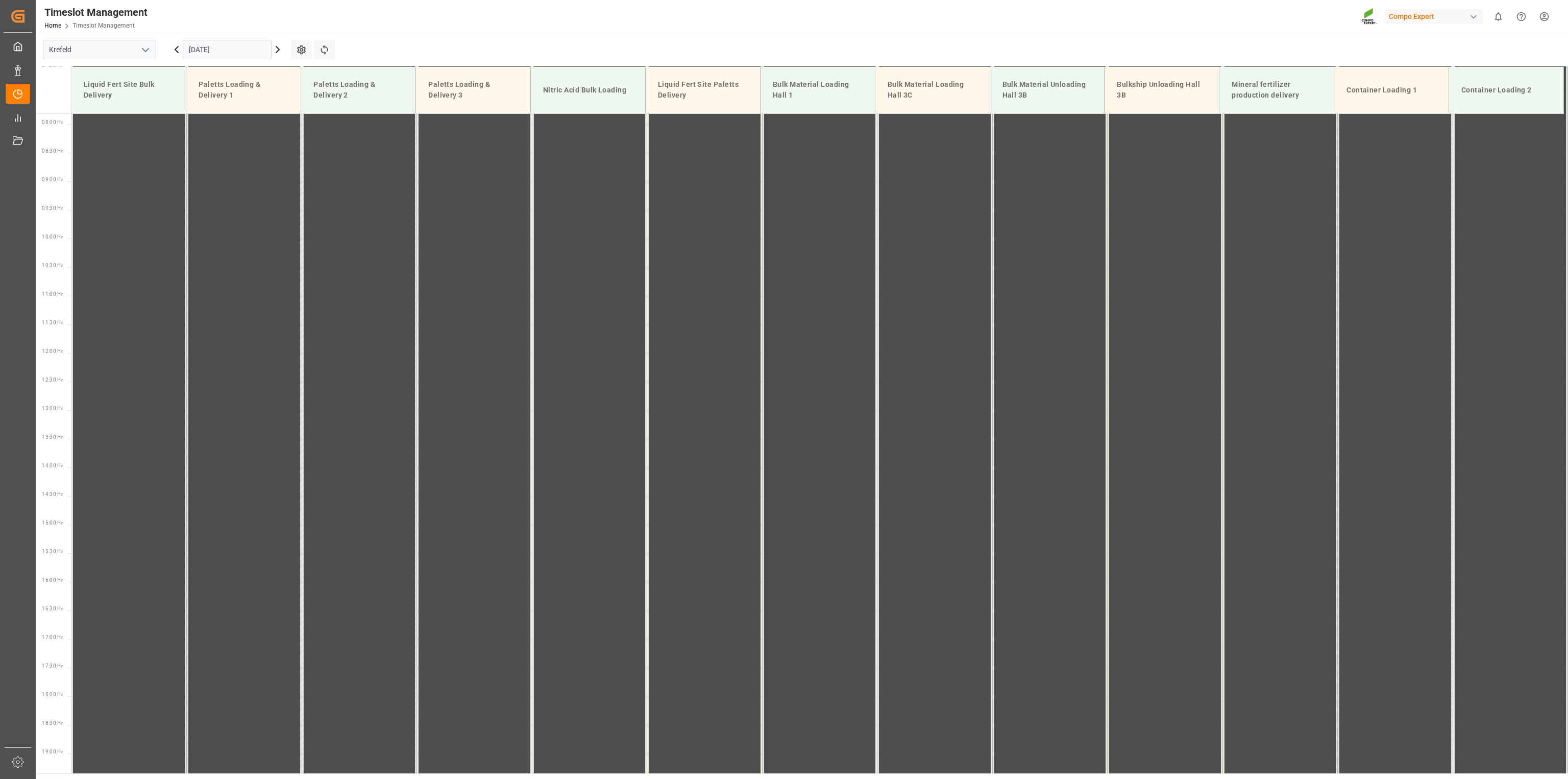
scroll to position [503, 0]
click at [278, 51] on icon at bounding box center [278, 49] width 3 height 6
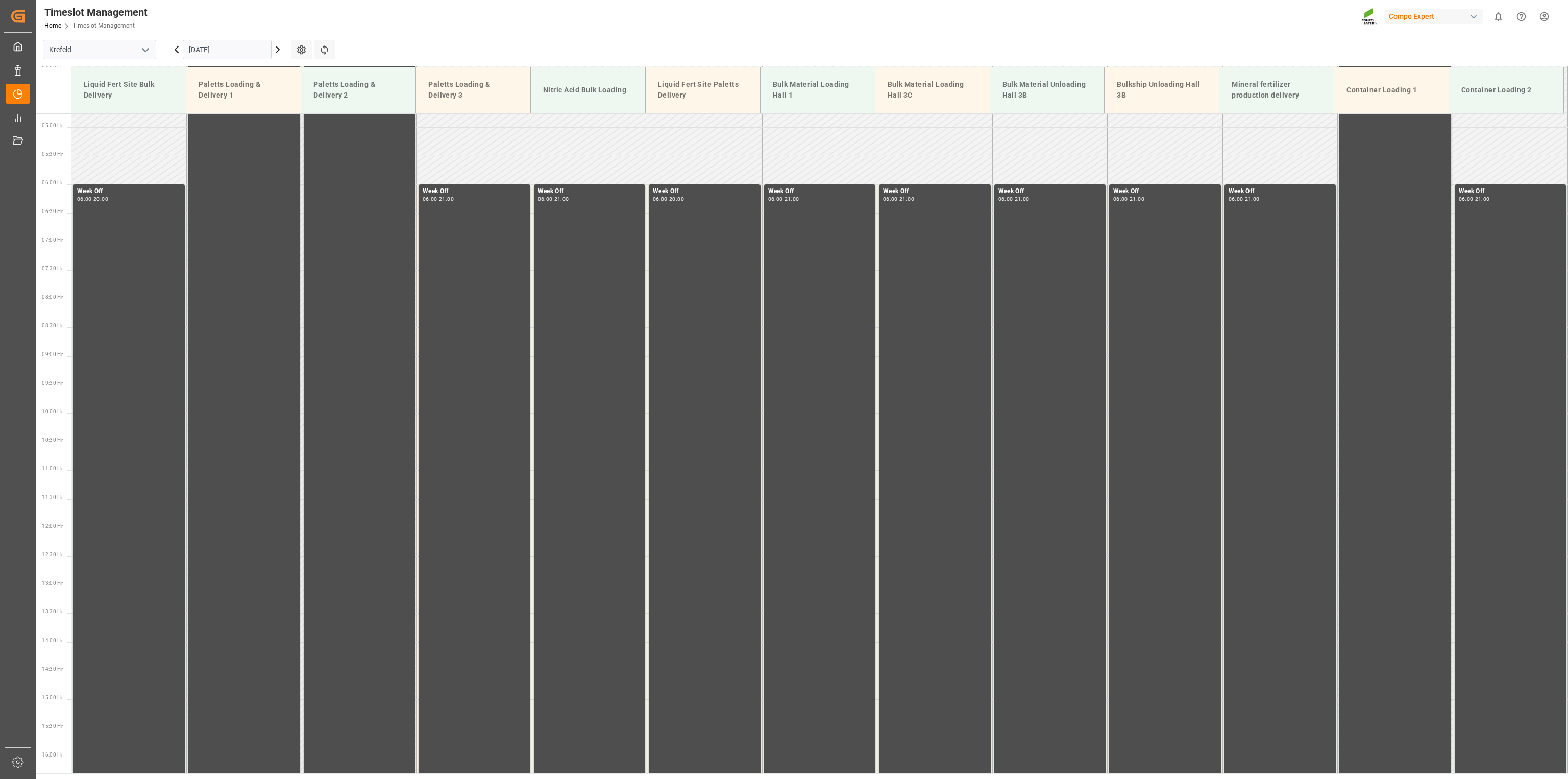
click at [278, 51] on icon at bounding box center [278, 49] width 3 height 6
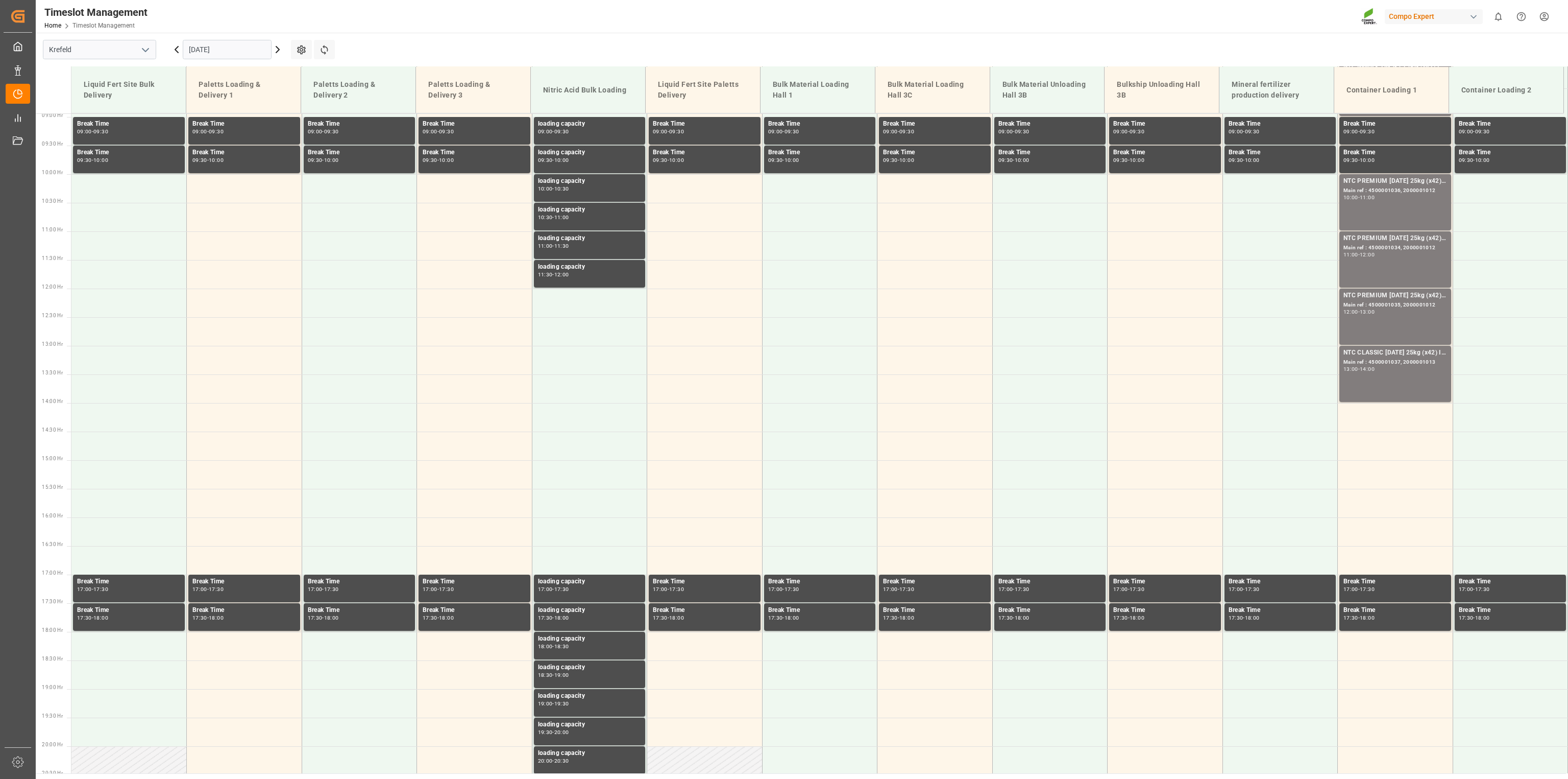
scroll to position [520, 0]
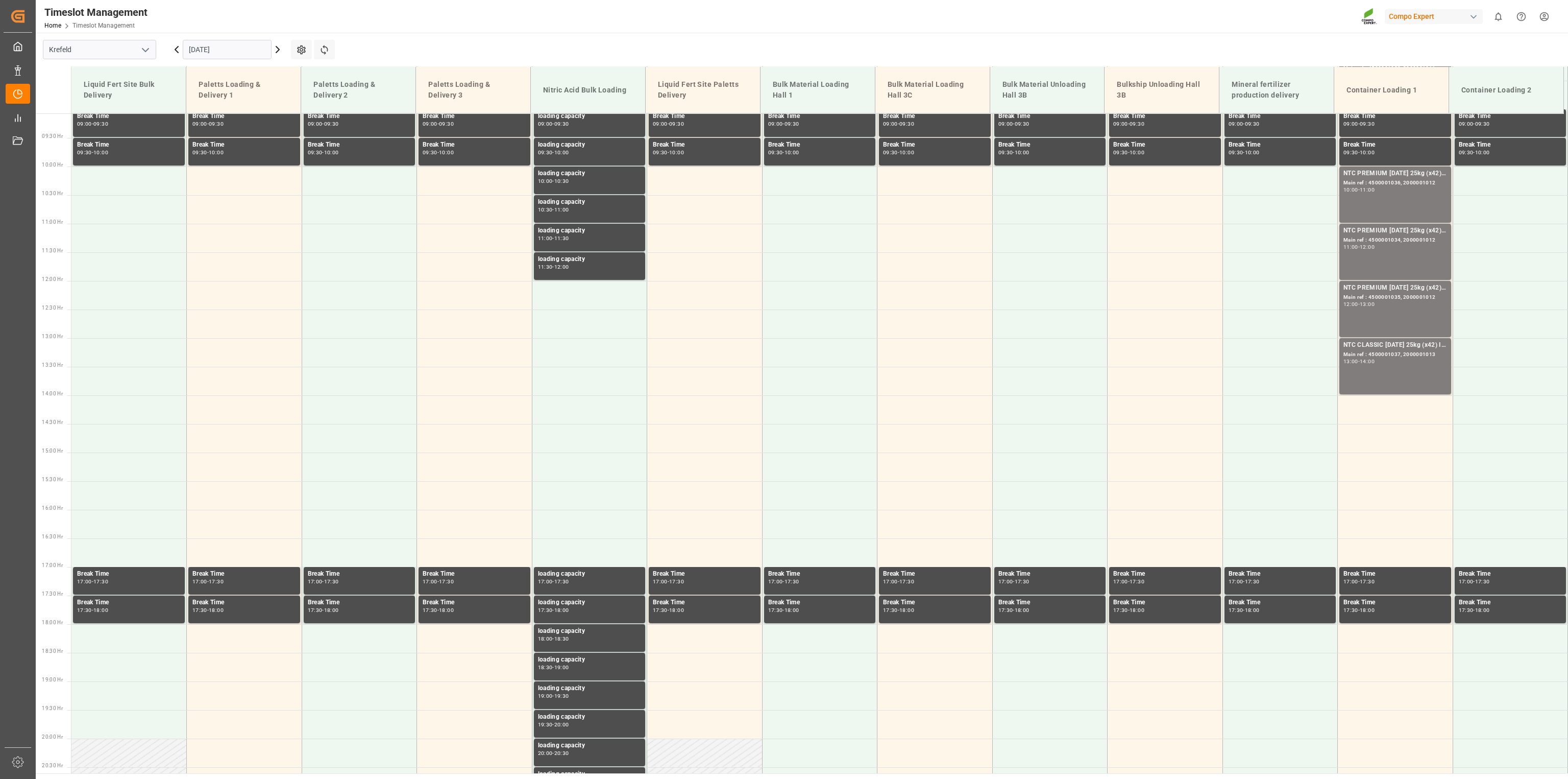
click at [278, 51] on icon at bounding box center [278, 49] width 3 height 6
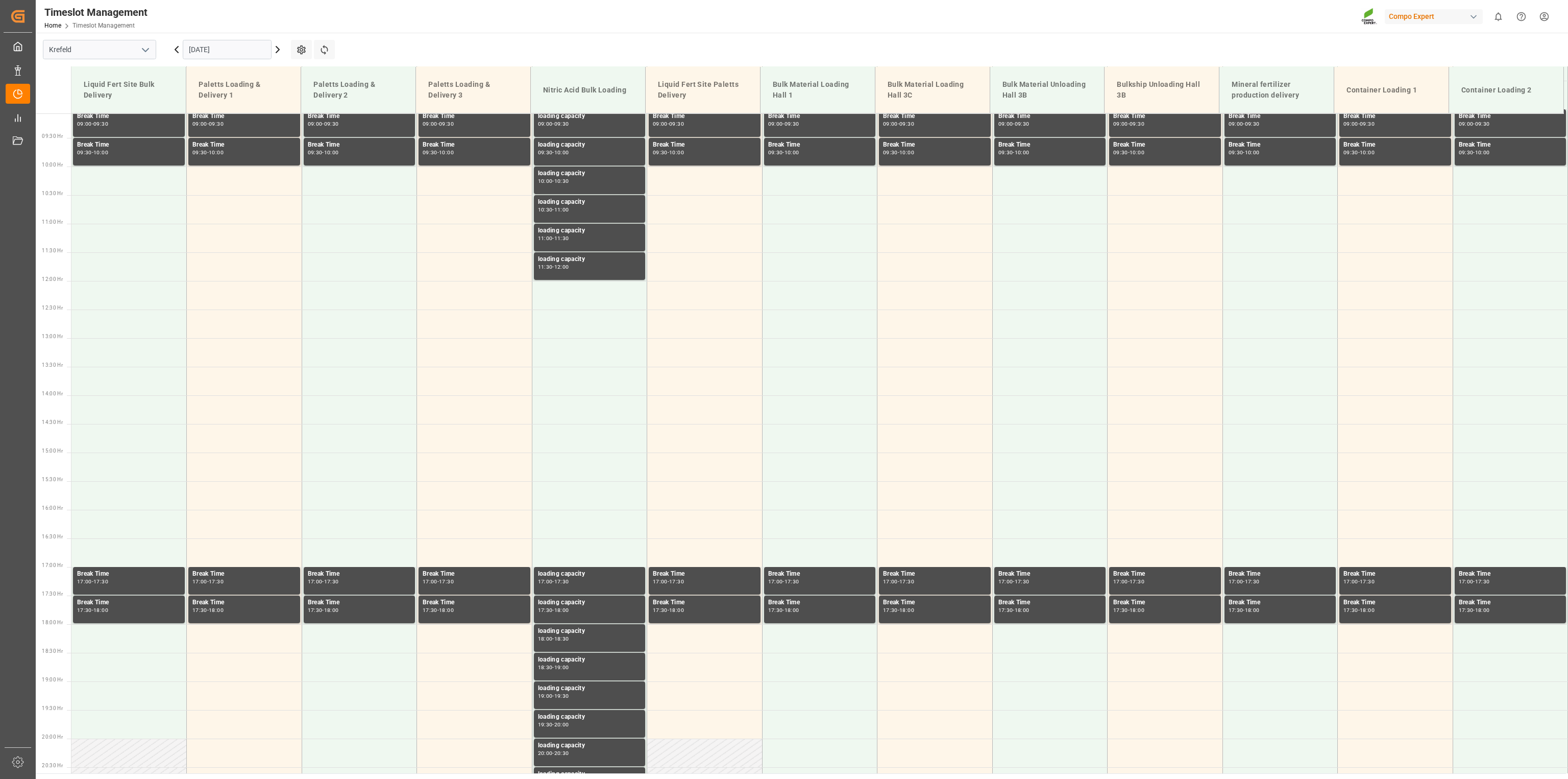
click at [278, 51] on icon at bounding box center [278, 49] width 3 height 6
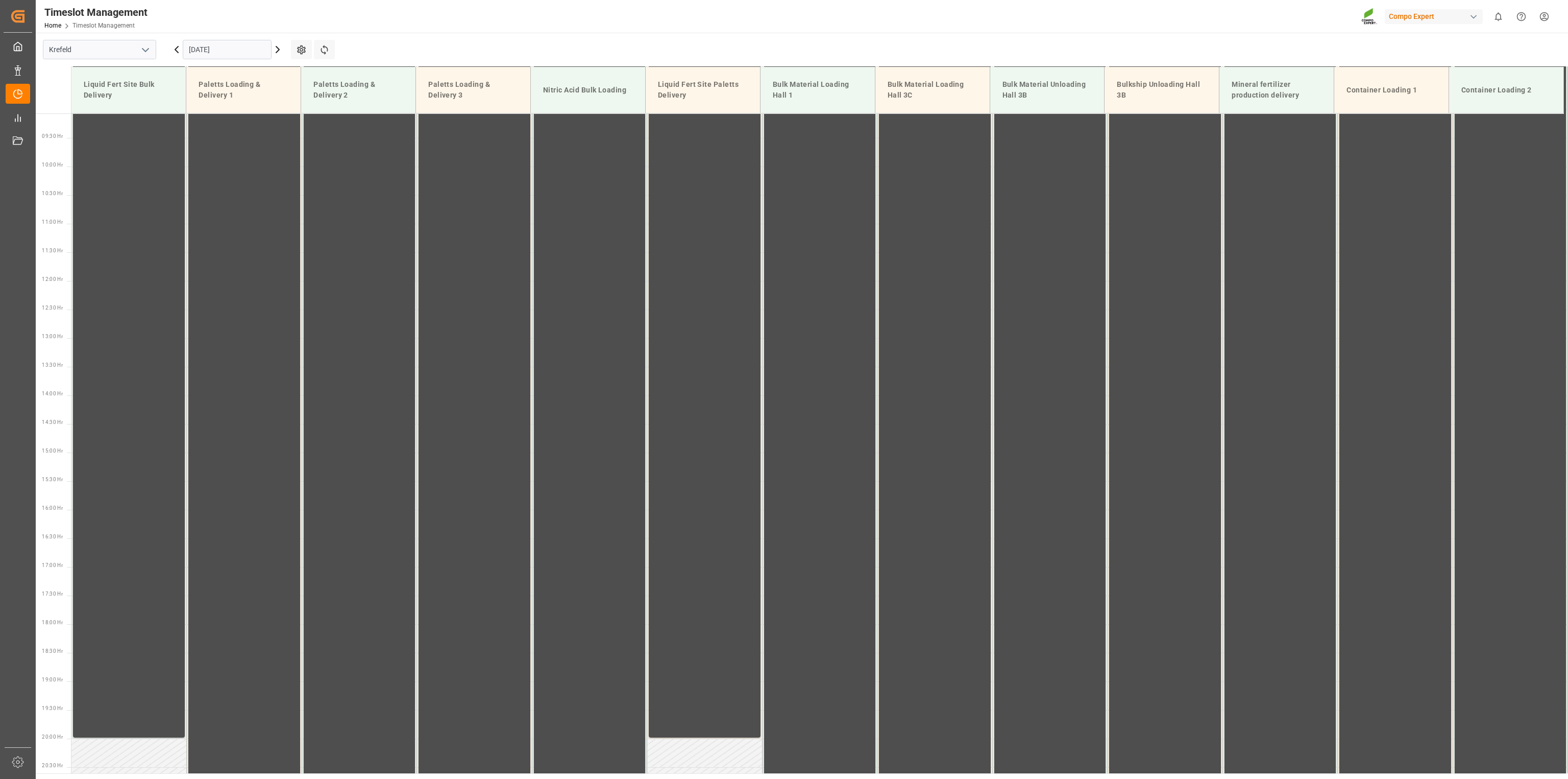
click at [278, 51] on icon at bounding box center [278, 49] width 3 height 6
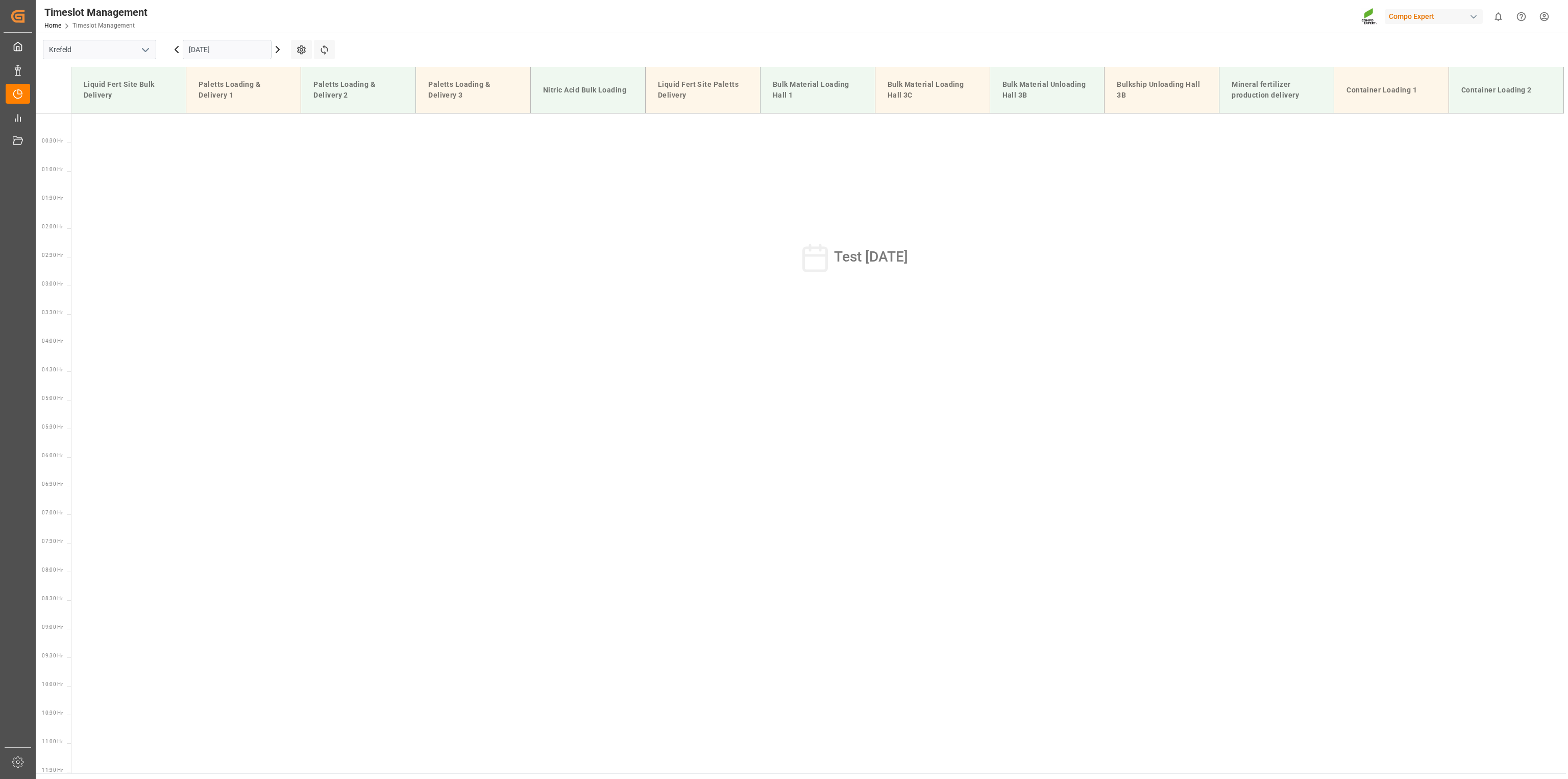
scroll to position [473, 0]
click at [278, 51] on icon at bounding box center [278, 49] width 3 height 6
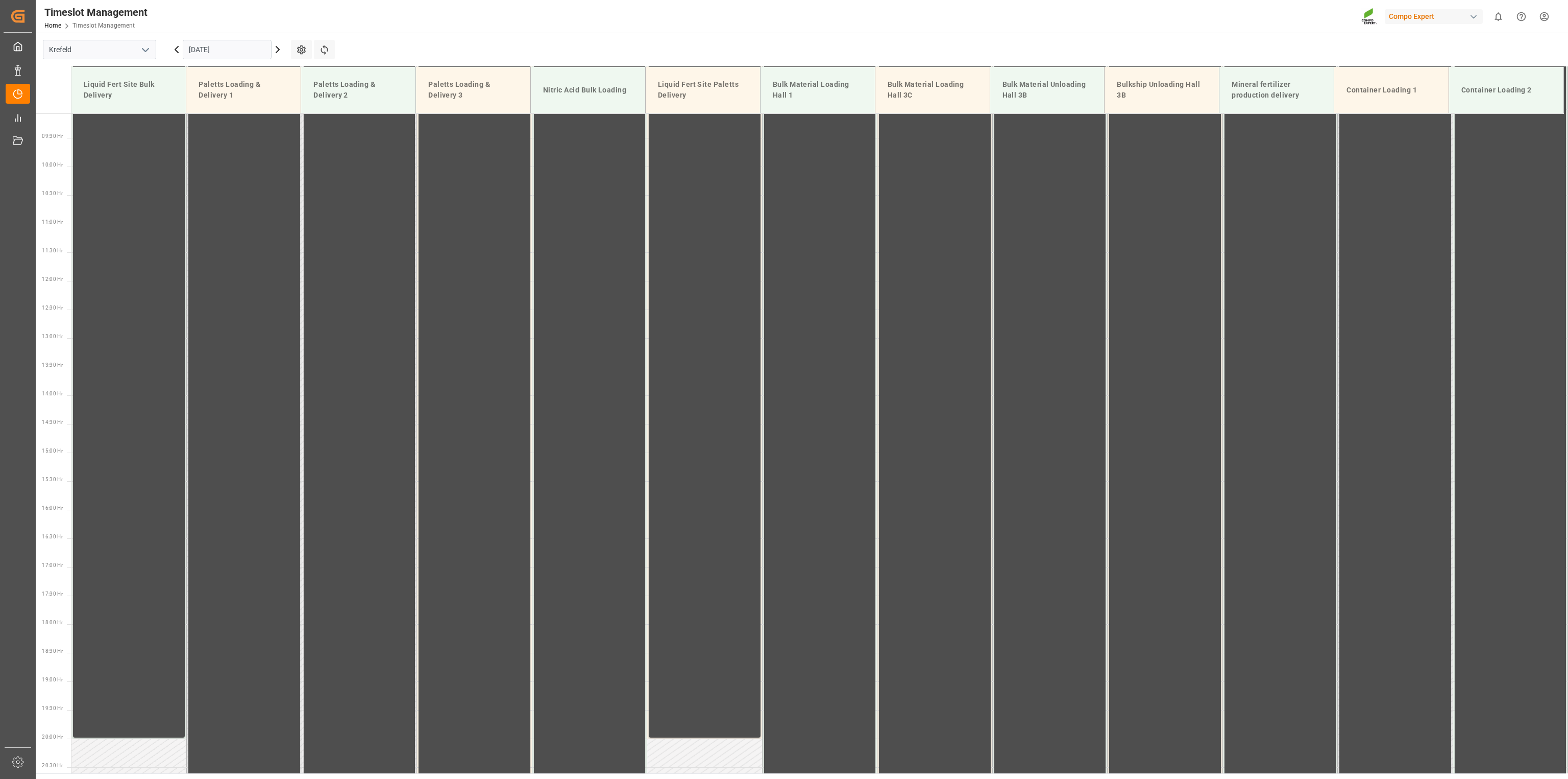
click at [278, 51] on icon at bounding box center [278, 49] width 3 height 6
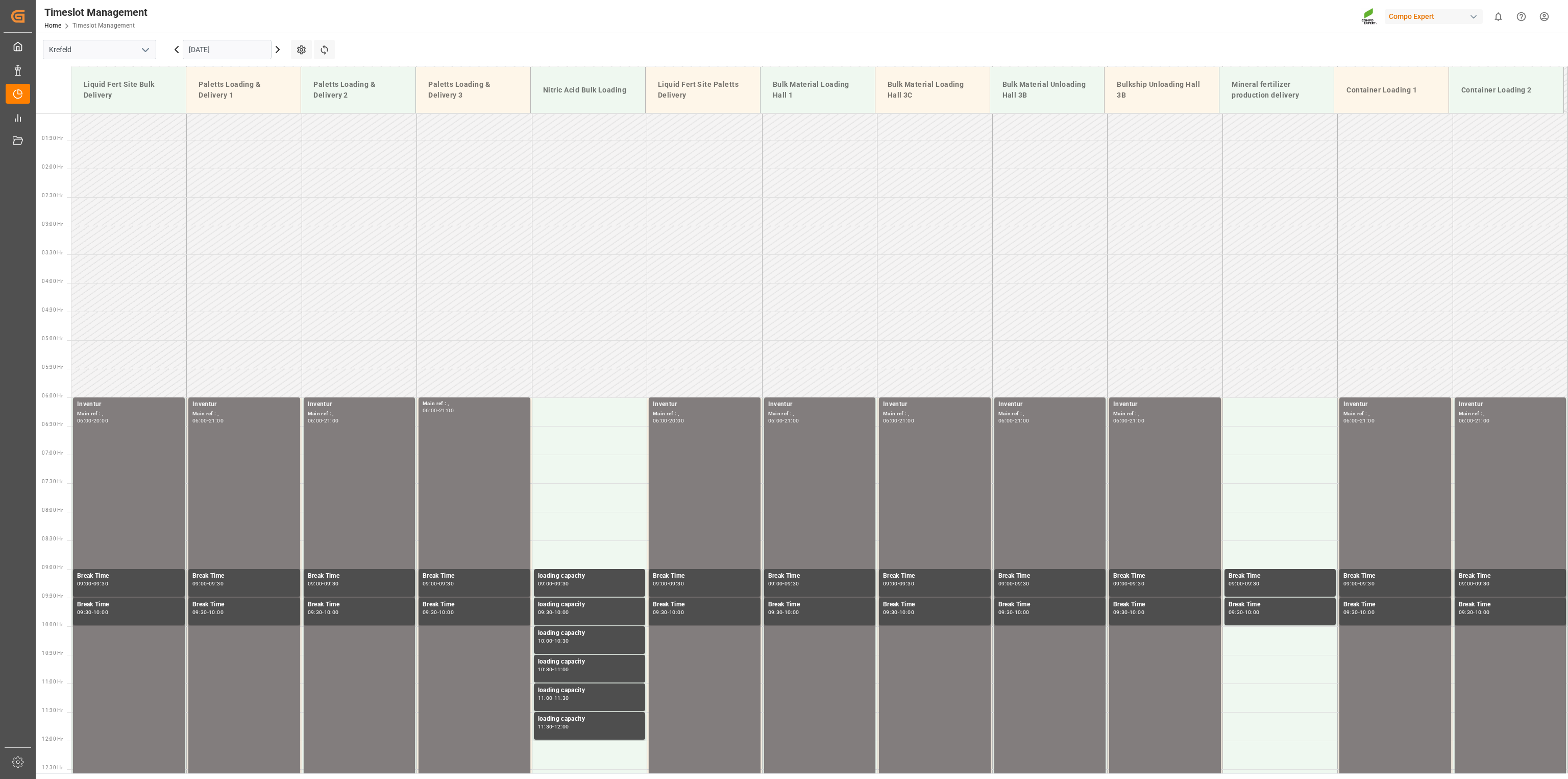
click at [277, 49] on icon at bounding box center [278, 49] width 12 height 12
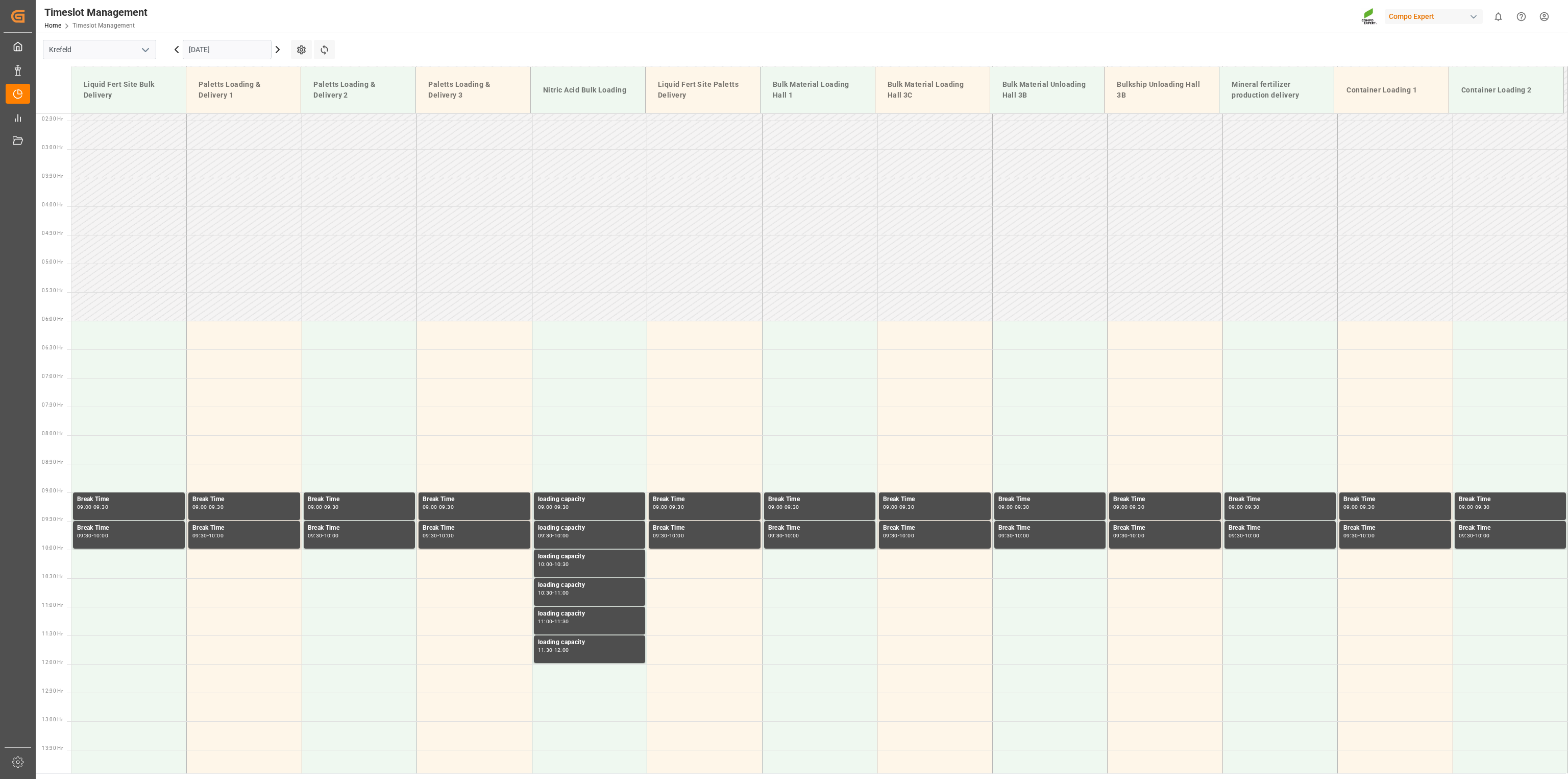
click at [276, 52] on icon at bounding box center [278, 49] width 3 height 6
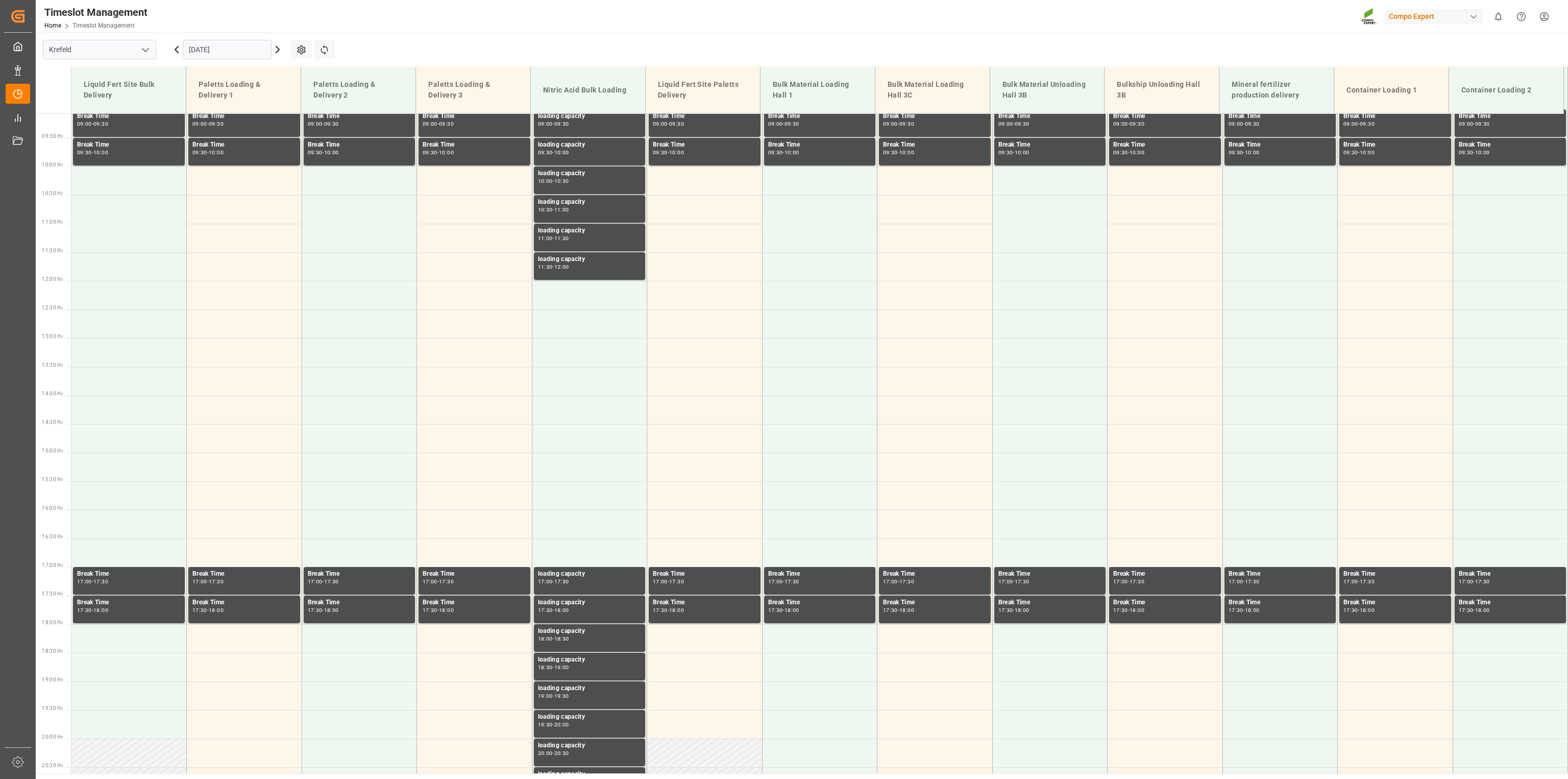
click at [280, 48] on icon at bounding box center [278, 49] width 12 height 12
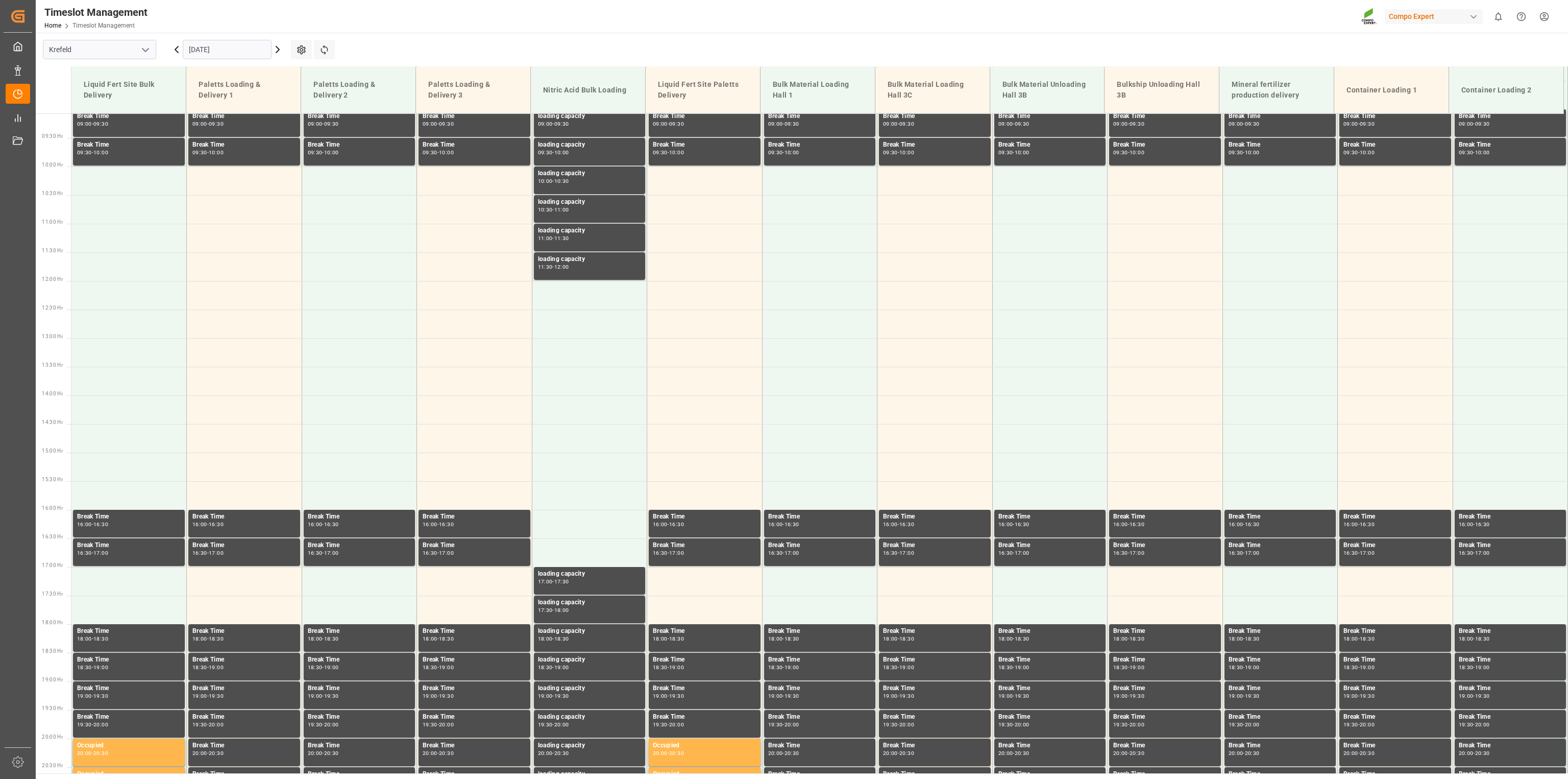
click at [280, 48] on icon at bounding box center [278, 49] width 12 height 12
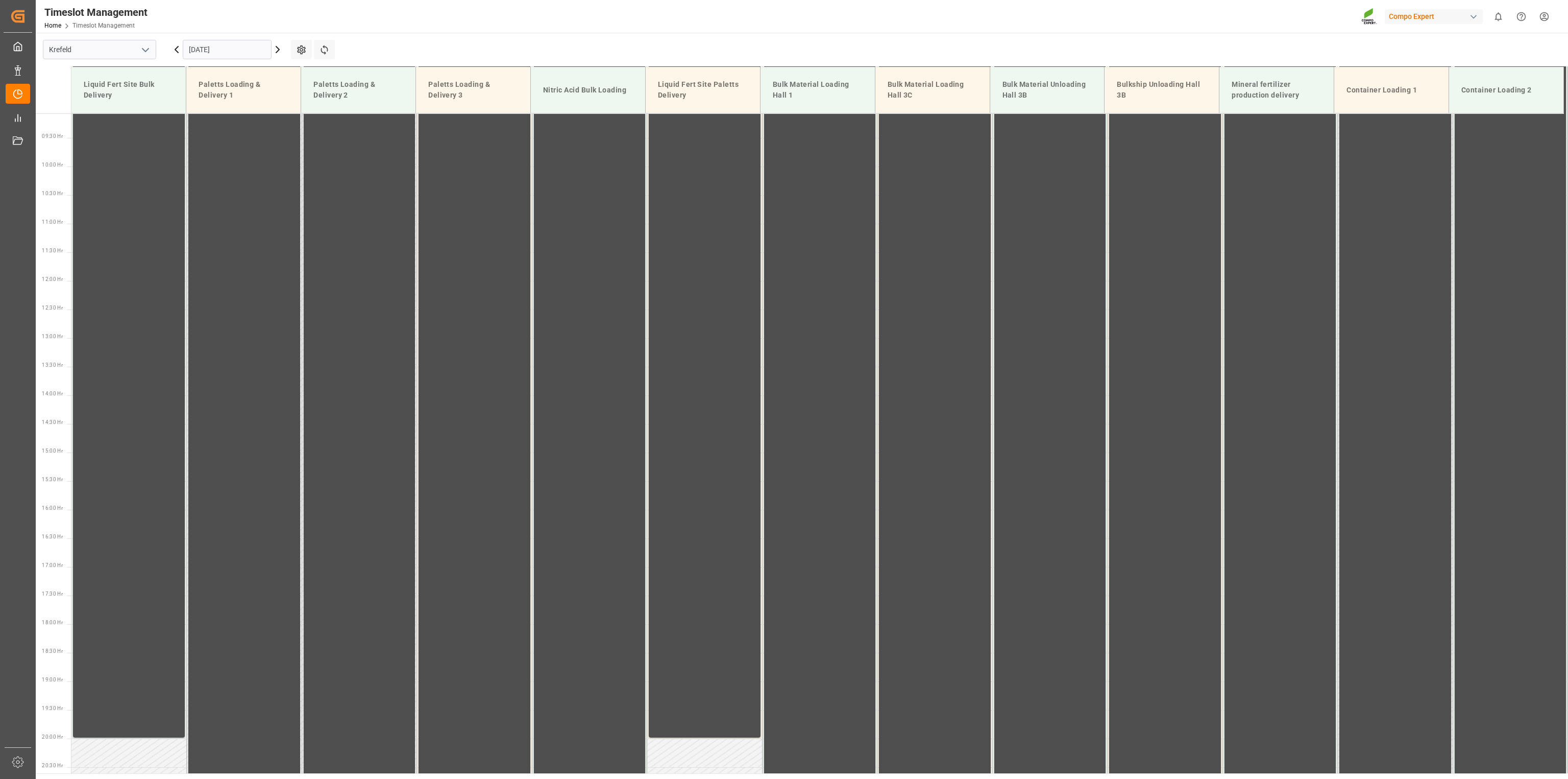
click at [280, 48] on icon at bounding box center [278, 49] width 12 height 12
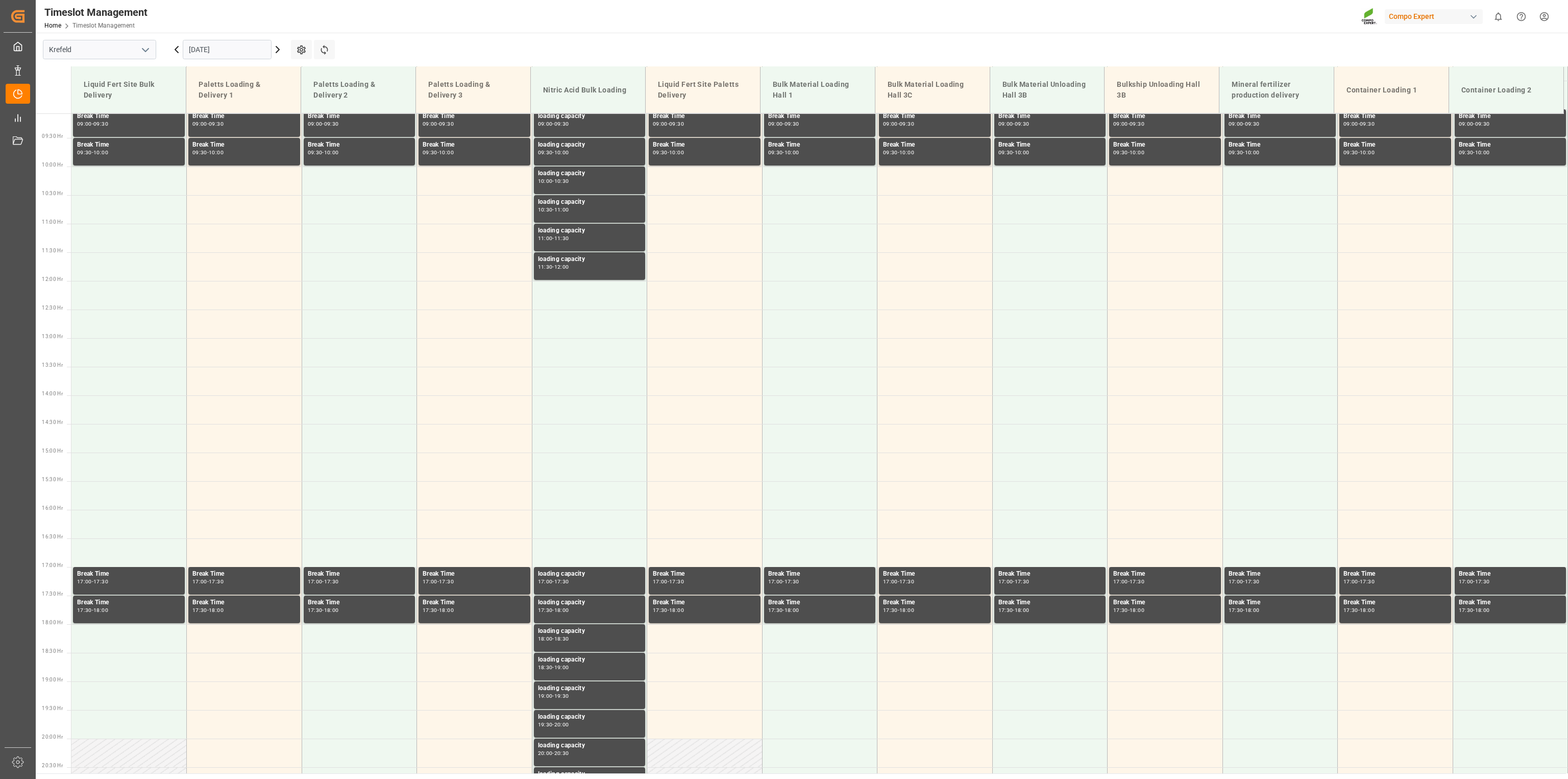
click at [280, 48] on icon at bounding box center [278, 49] width 12 height 12
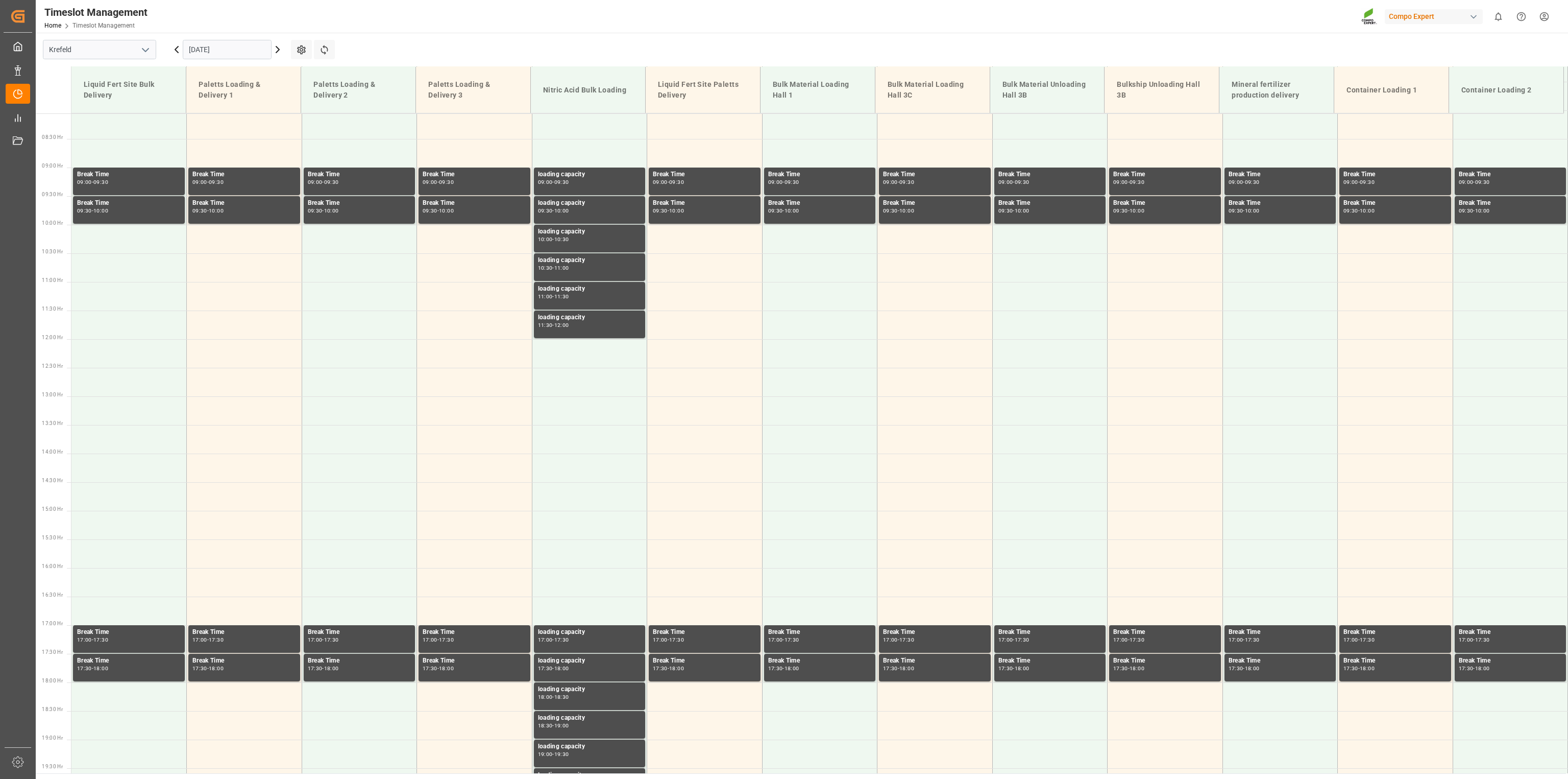
click at [280, 48] on icon at bounding box center [278, 49] width 12 height 12
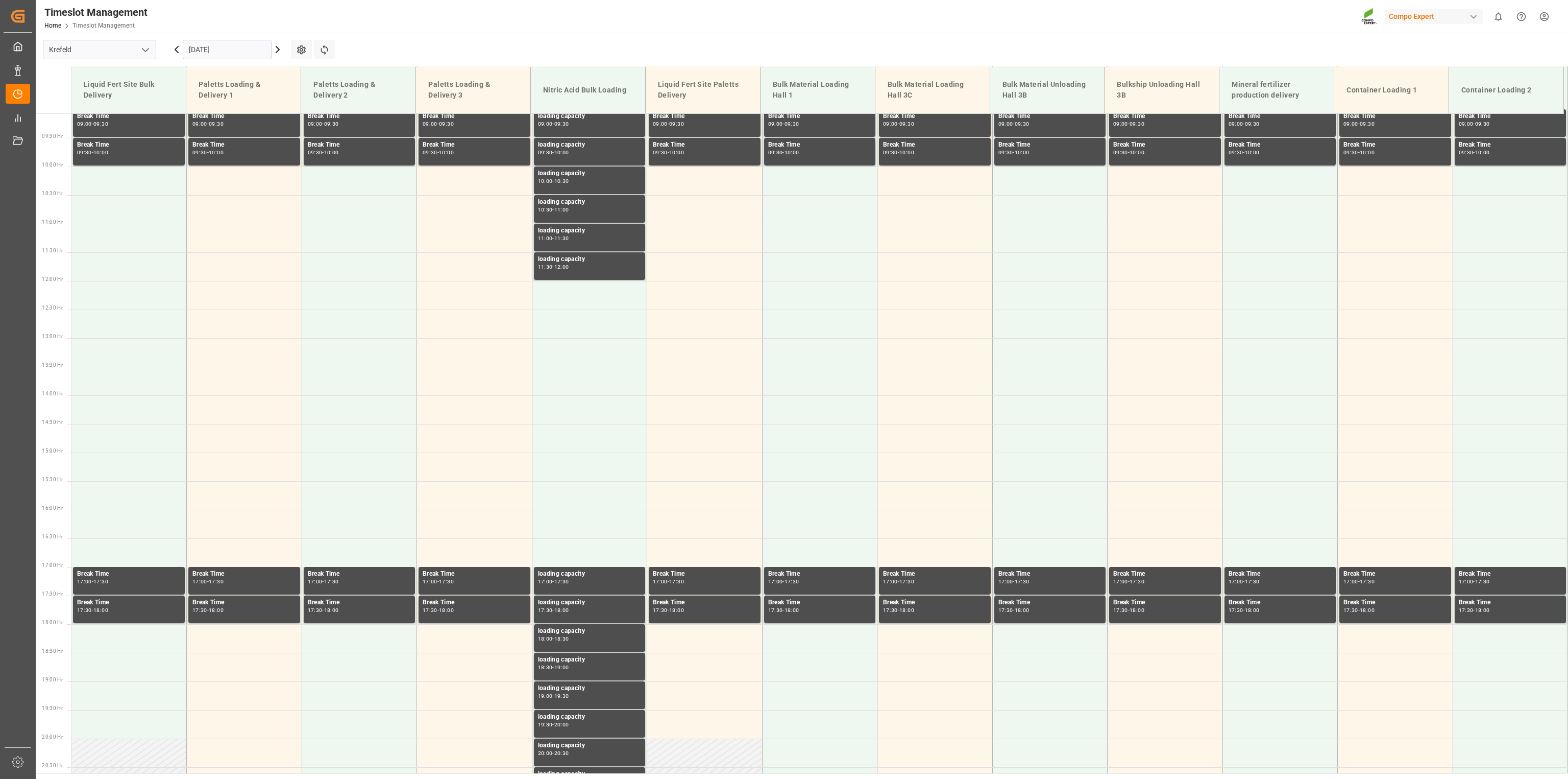
click at [280, 48] on icon at bounding box center [278, 49] width 12 height 12
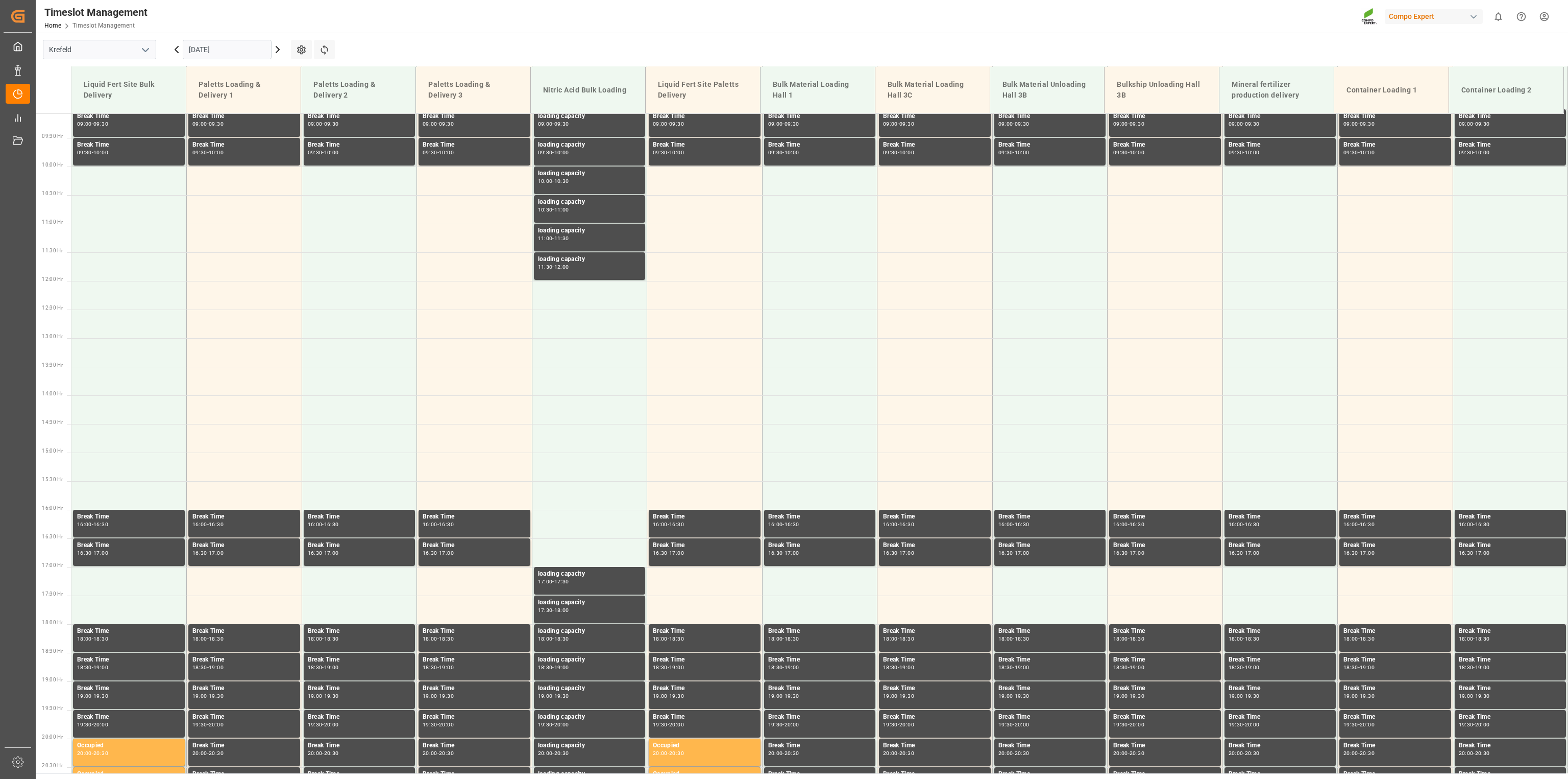
click at [279, 52] on icon at bounding box center [278, 49] width 12 height 12
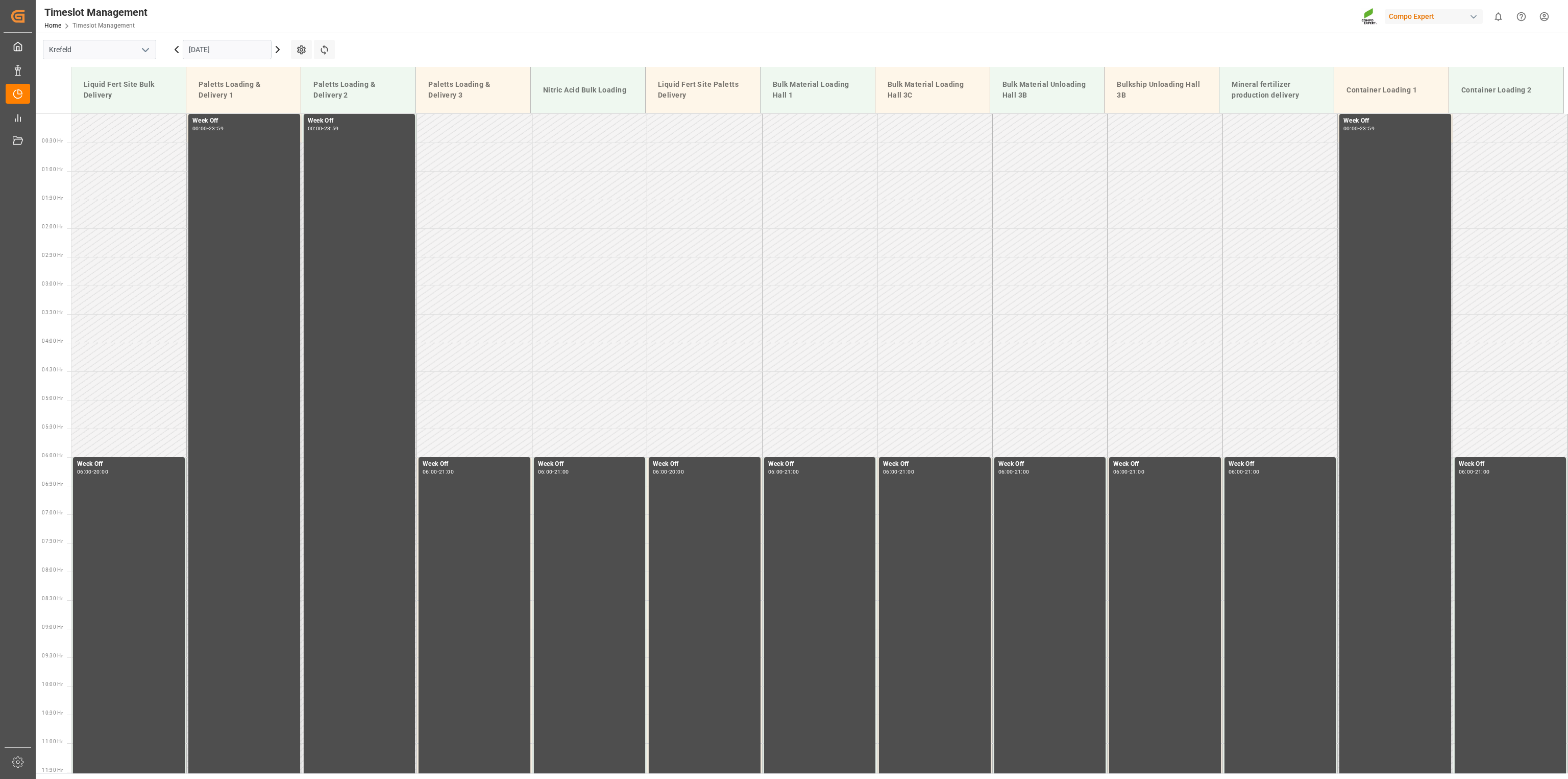
click at [275, 48] on icon at bounding box center [278, 49] width 12 height 12
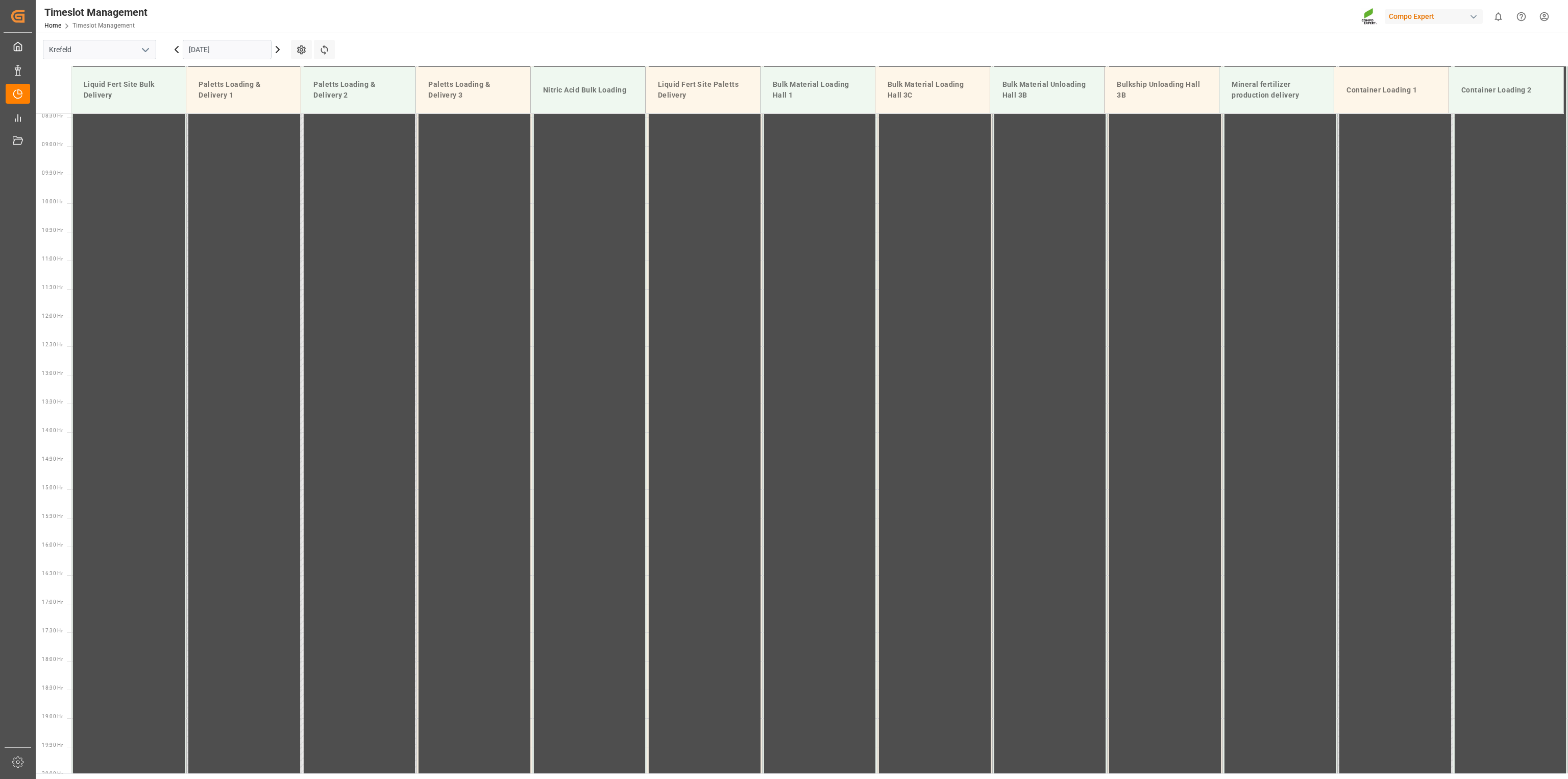
scroll to position [520, 0]
click at [275, 48] on icon at bounding box center [278, 49] width 12 height 12
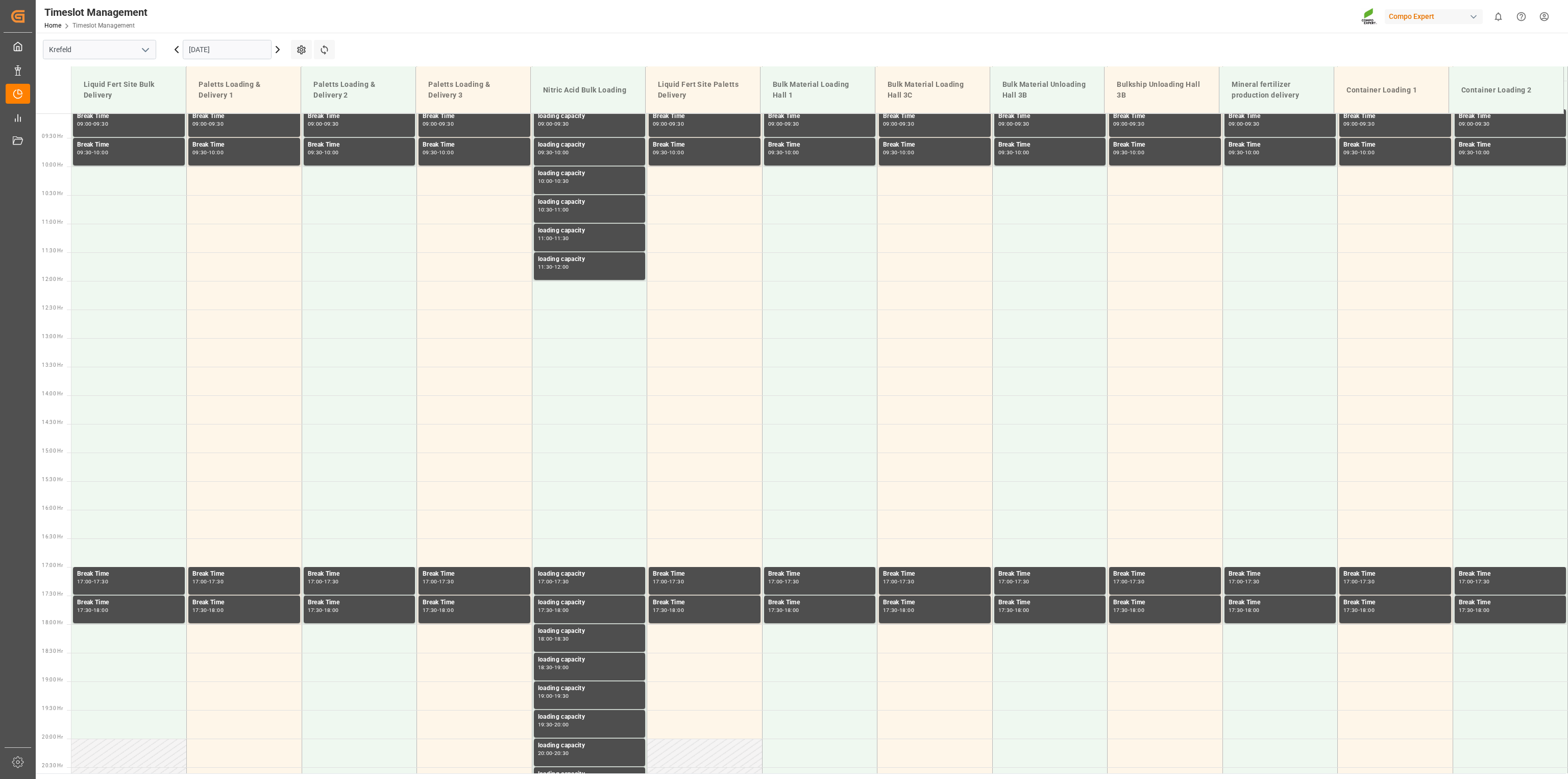
click at [275, 43] on icon at bounding box center [278, 49] width 12 height 12
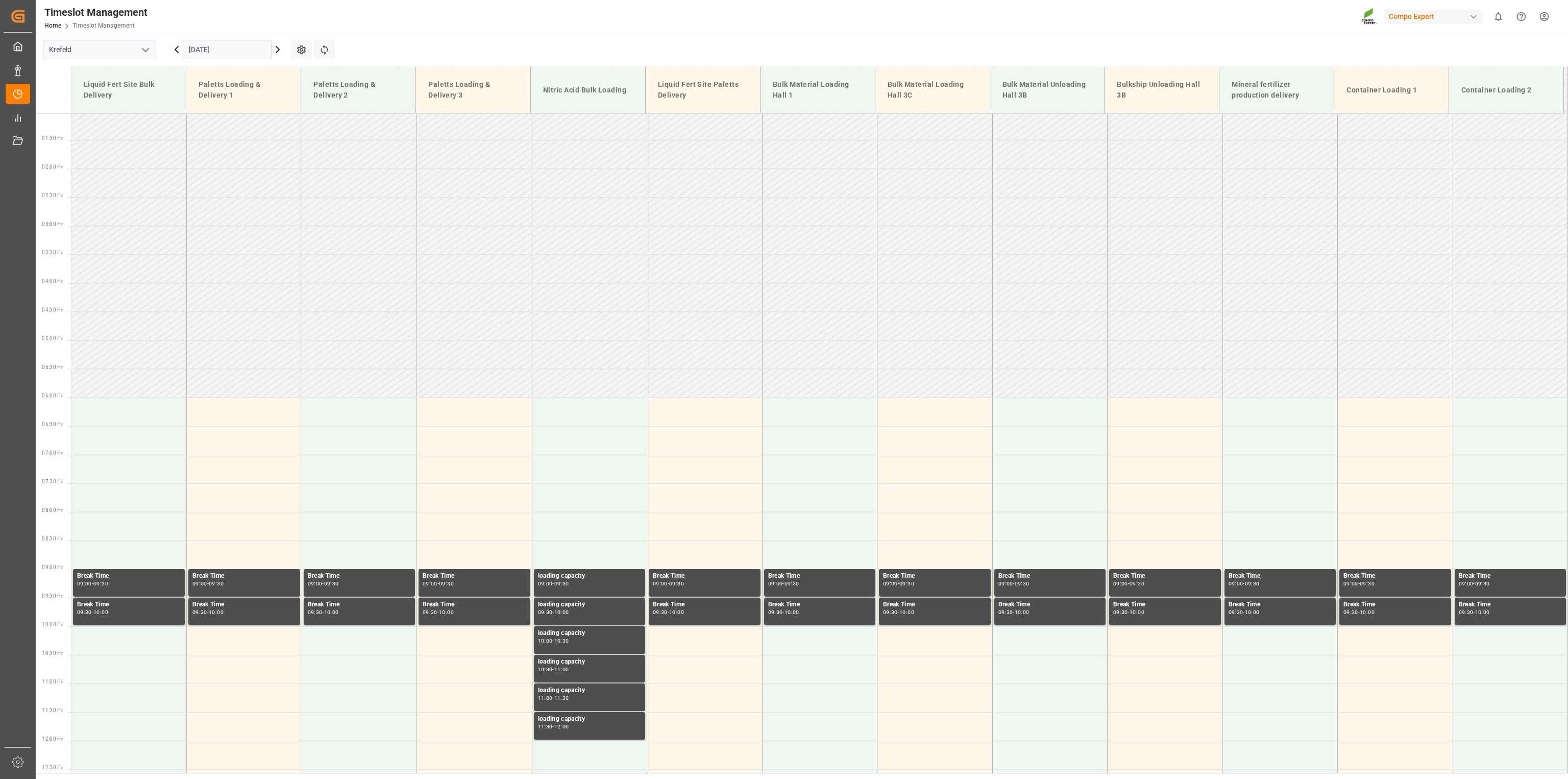
click at [282, 48] on icon at bounding box center [278, 49] width 12 height 12
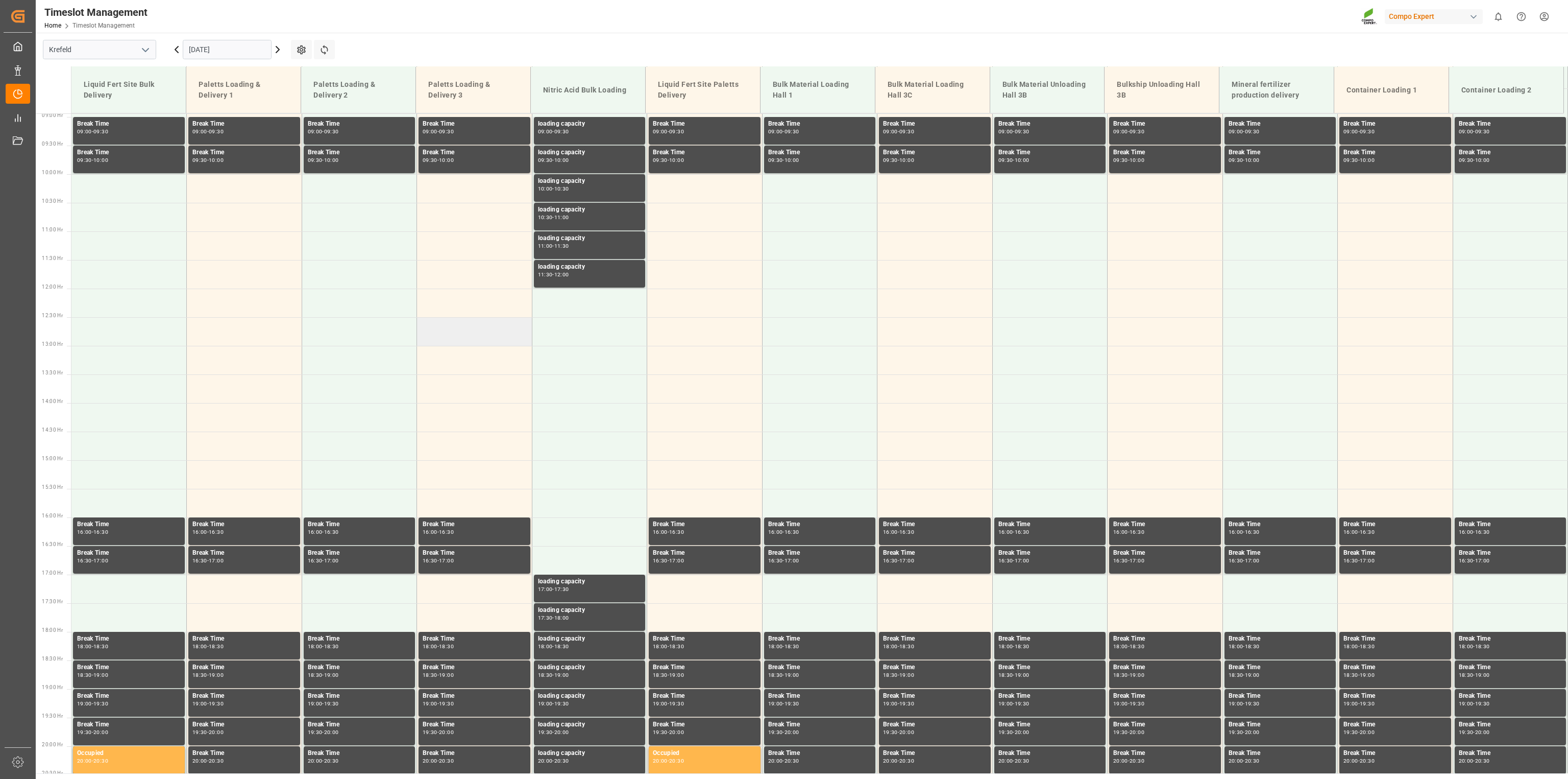
scroll to position [520, 0]
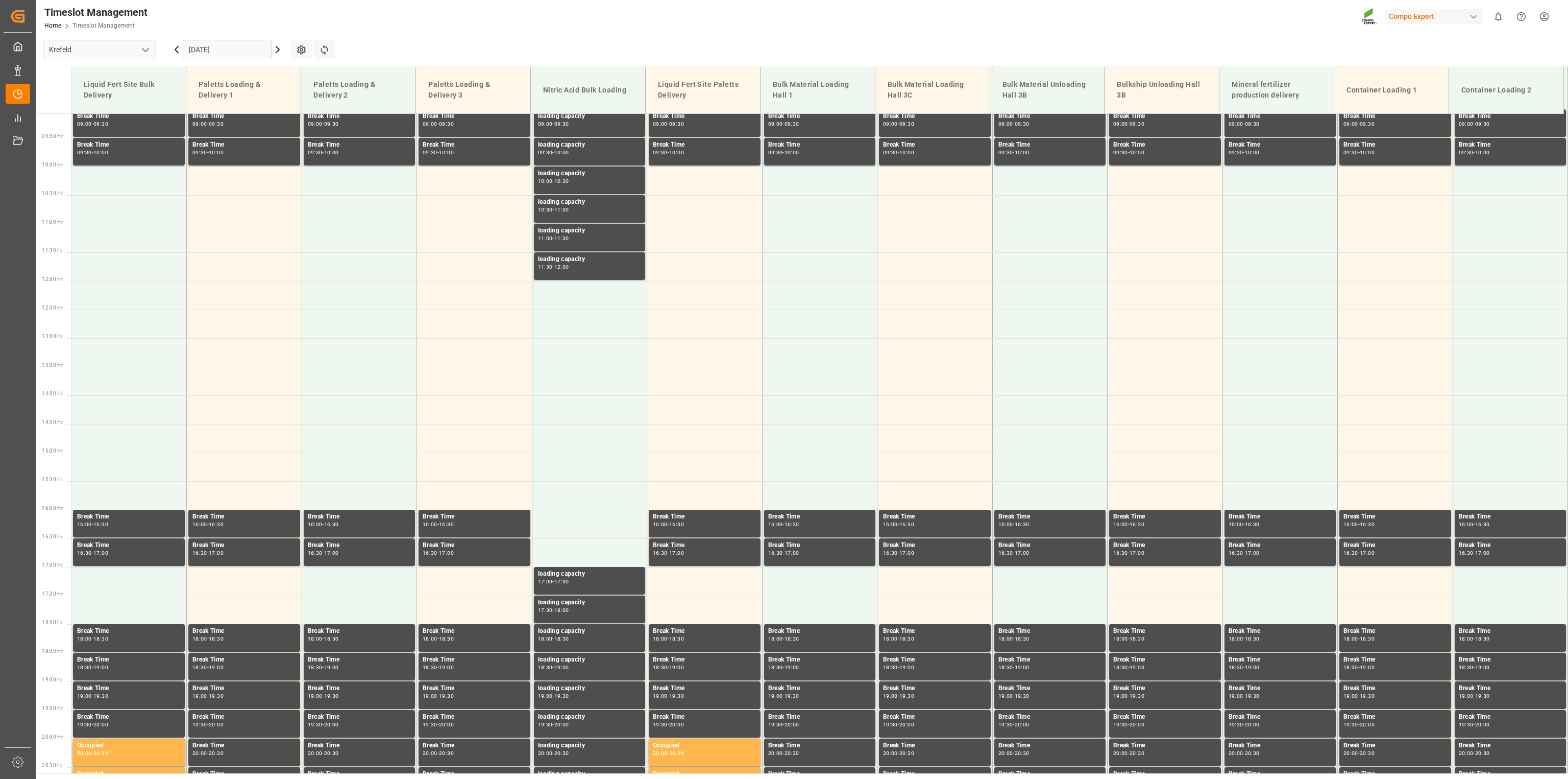
click at [276, 51] on icon at bounding box center [278, 49] width 12 height 12
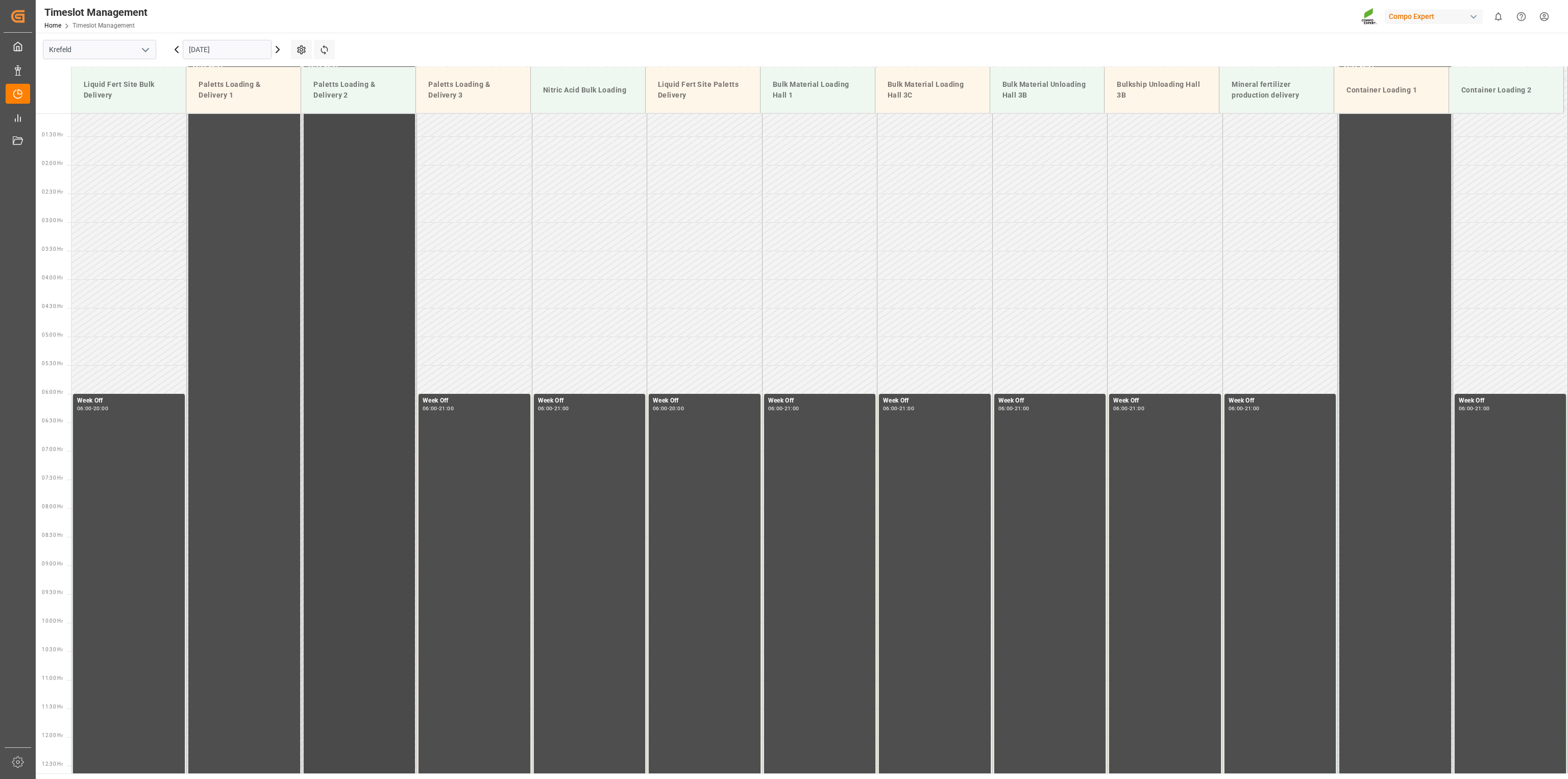
scroll to position [0, 0]
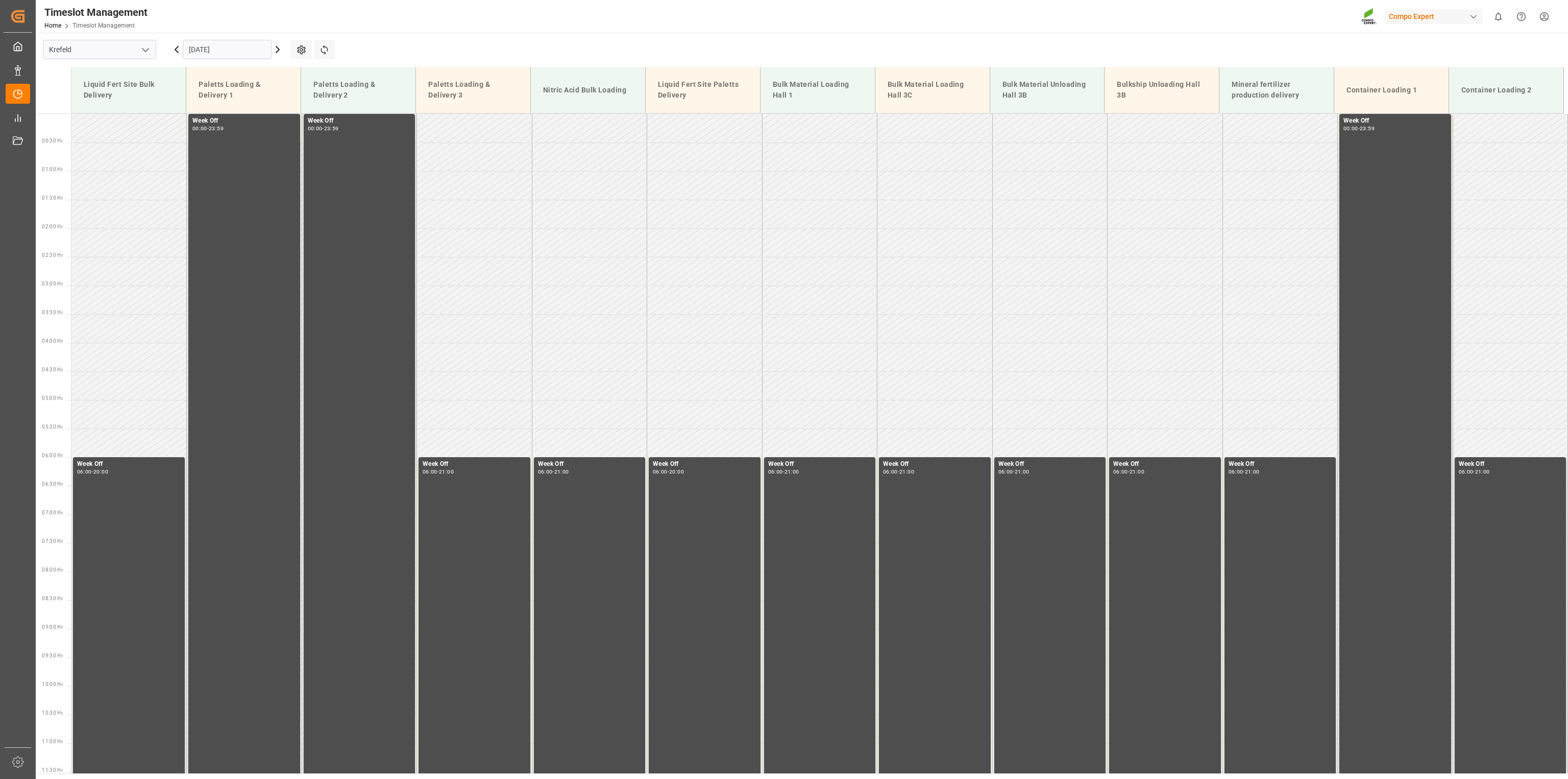
click at [278, 48] on icon at bounding box center [278, 49] width 3 height 6
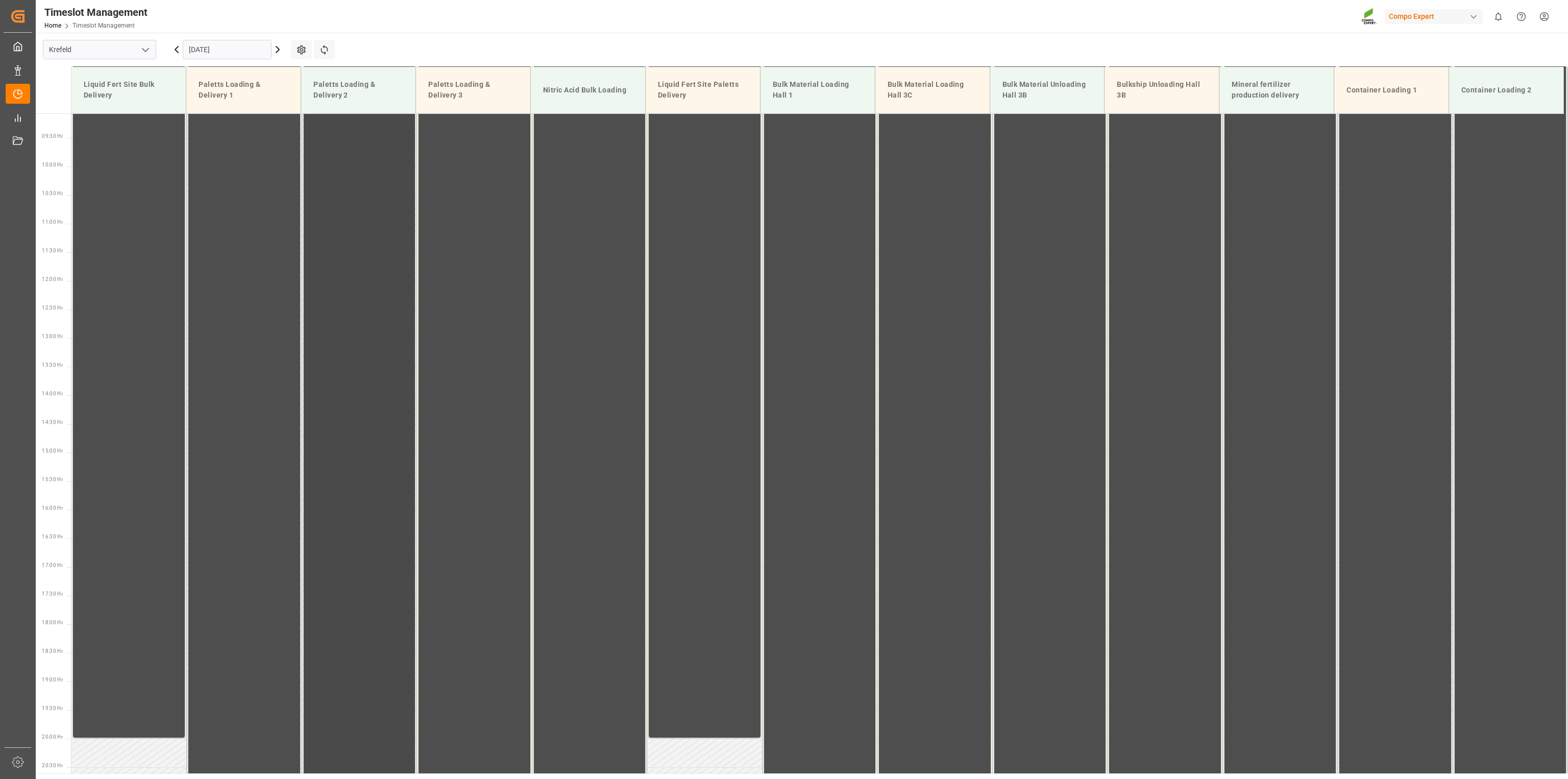
scroll to position [60, 0]
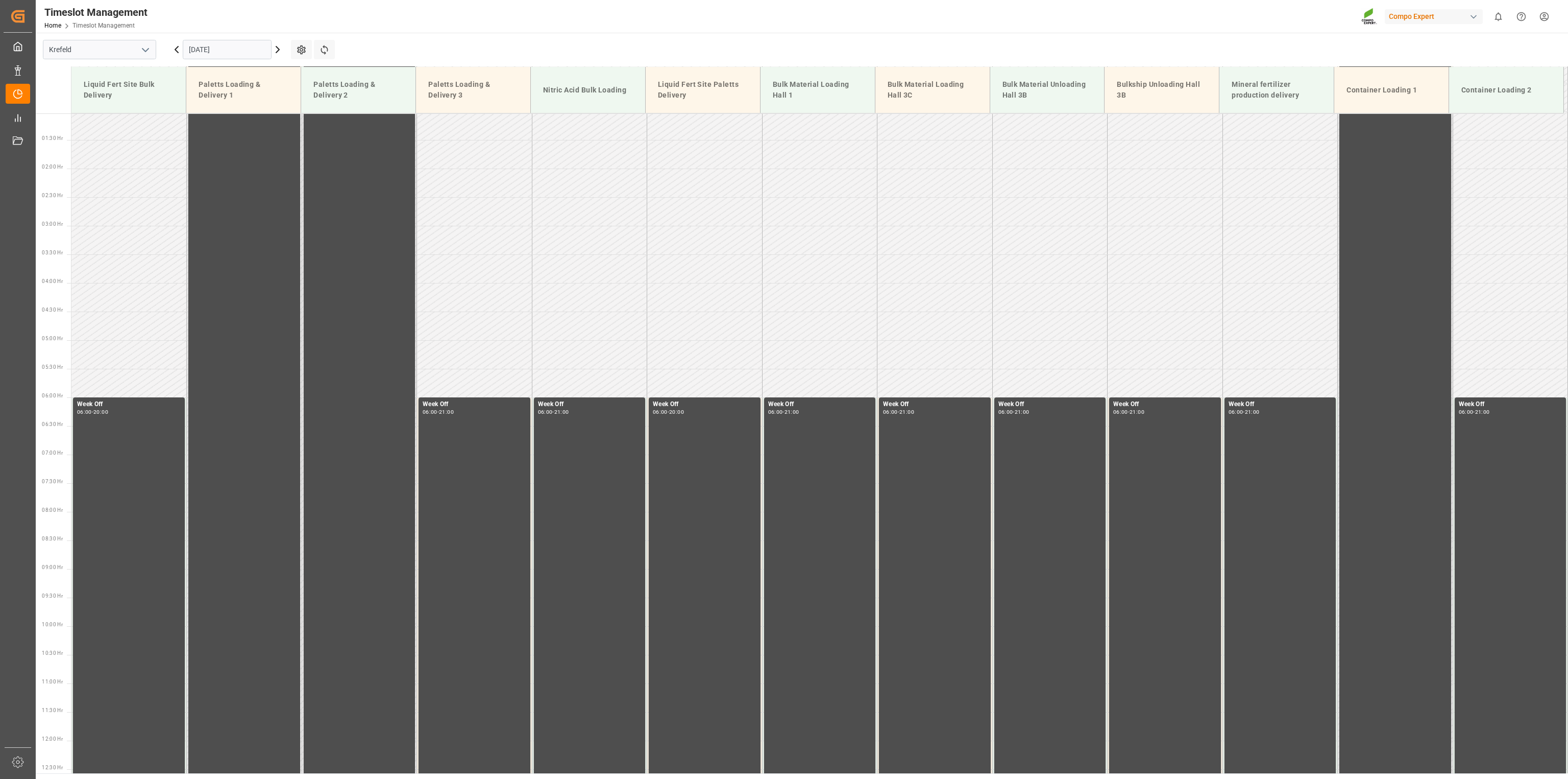
click at [276, 52] on icon at bounding box center [278, 49] width 3 height 6
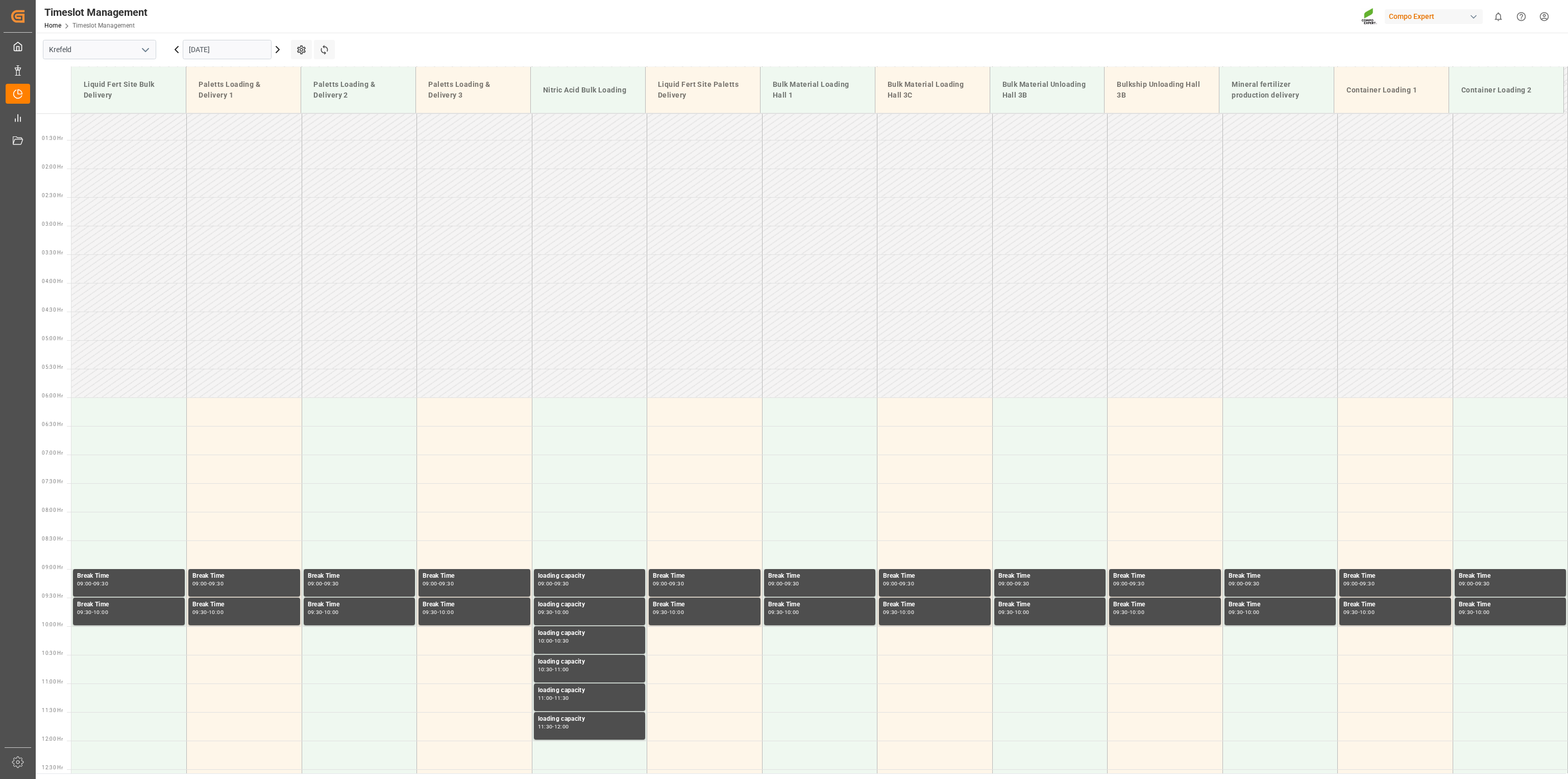
click at [276, 51] on icon at bounding box center [278, 49] width 12 height 12
